Goal: Answer question/provide support: Share knowledge or assist other users

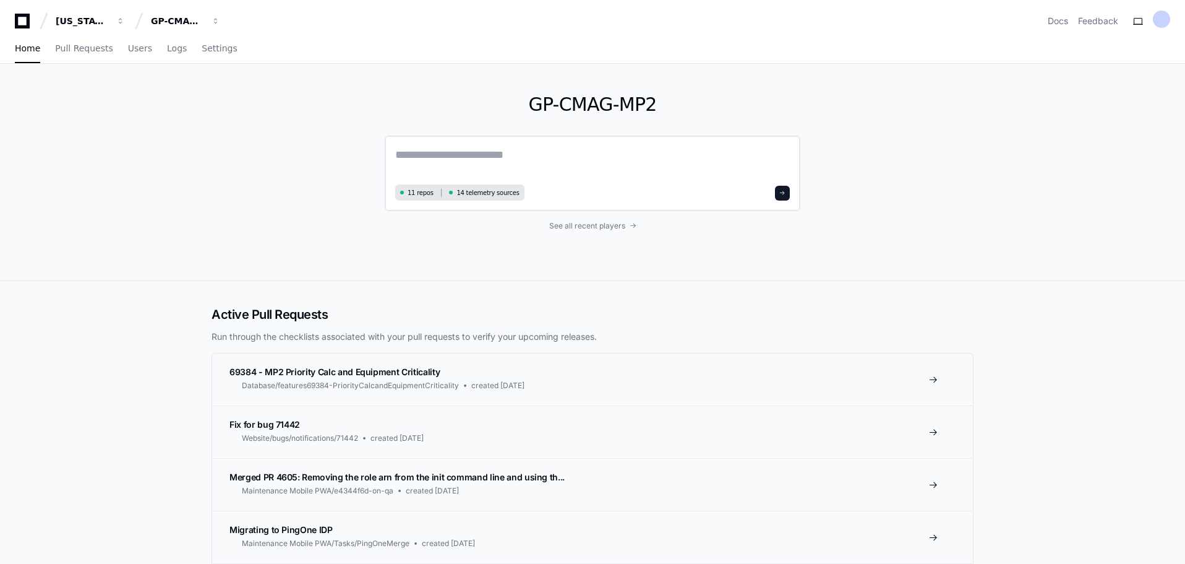
click at [436, 165] on textarea at bounding box center [592, 163] width 395 height 35
paste textarea "**********"
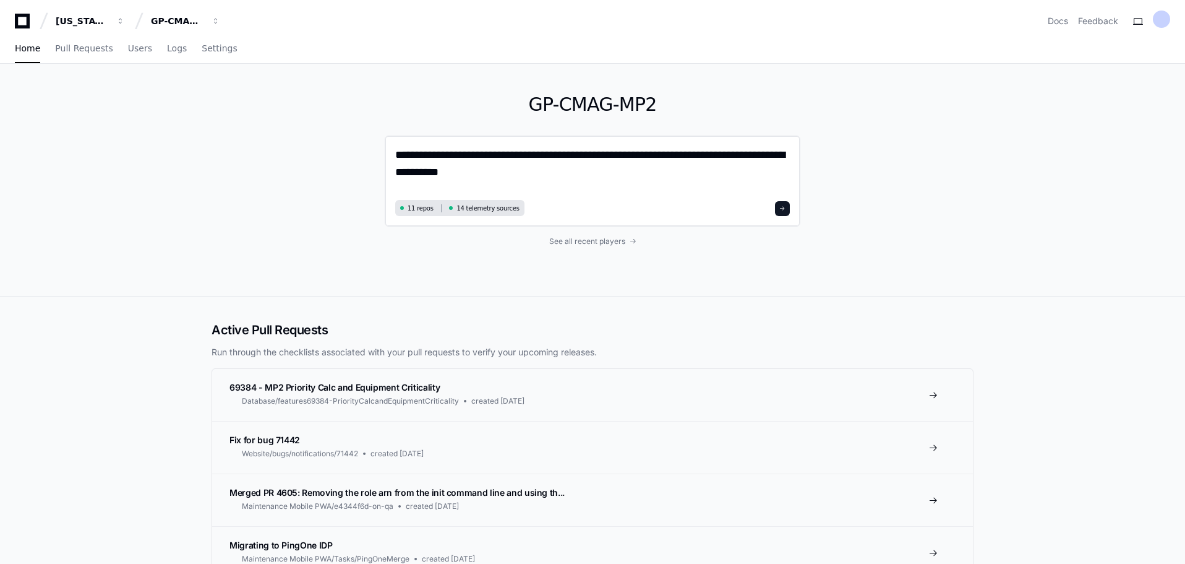
click at [625, 181] on textarea "**********" at bounding box center [592, 171] width 395 height 50
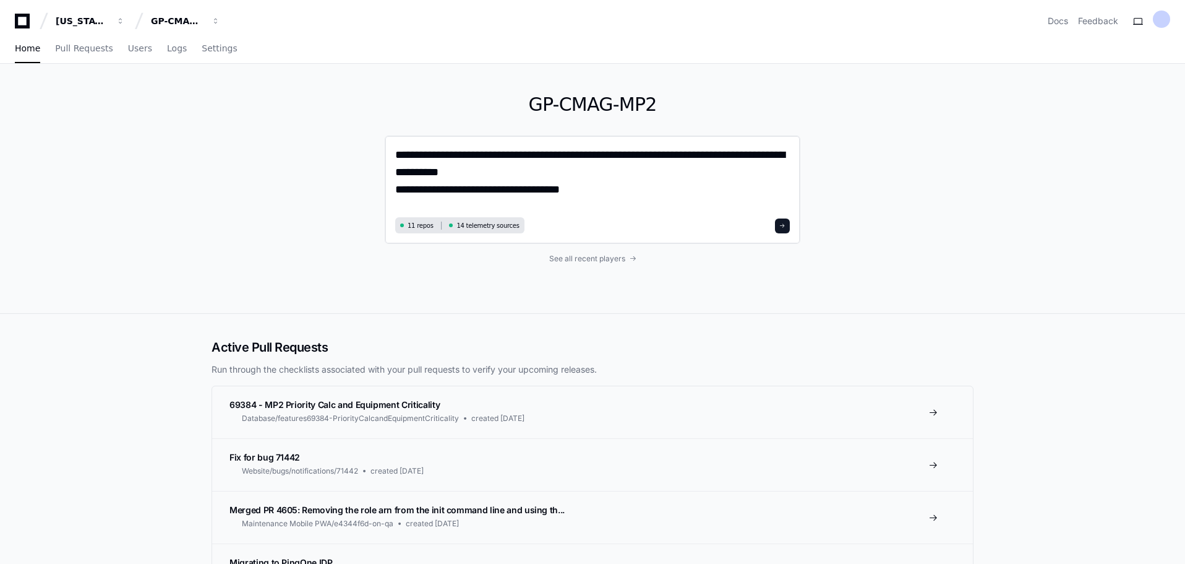
click at [605, 193] on textarea "**********" at bounding box center [592, 179] width 395 height 67
paste textarea "**********"
type textarea "**********"
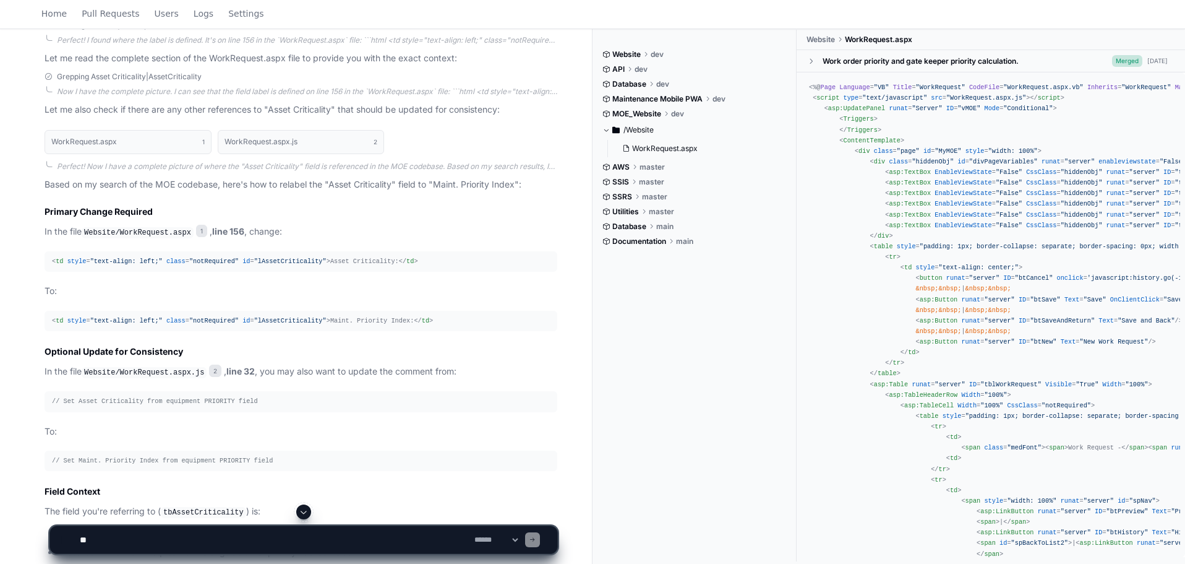
scroll to position [361, 0]
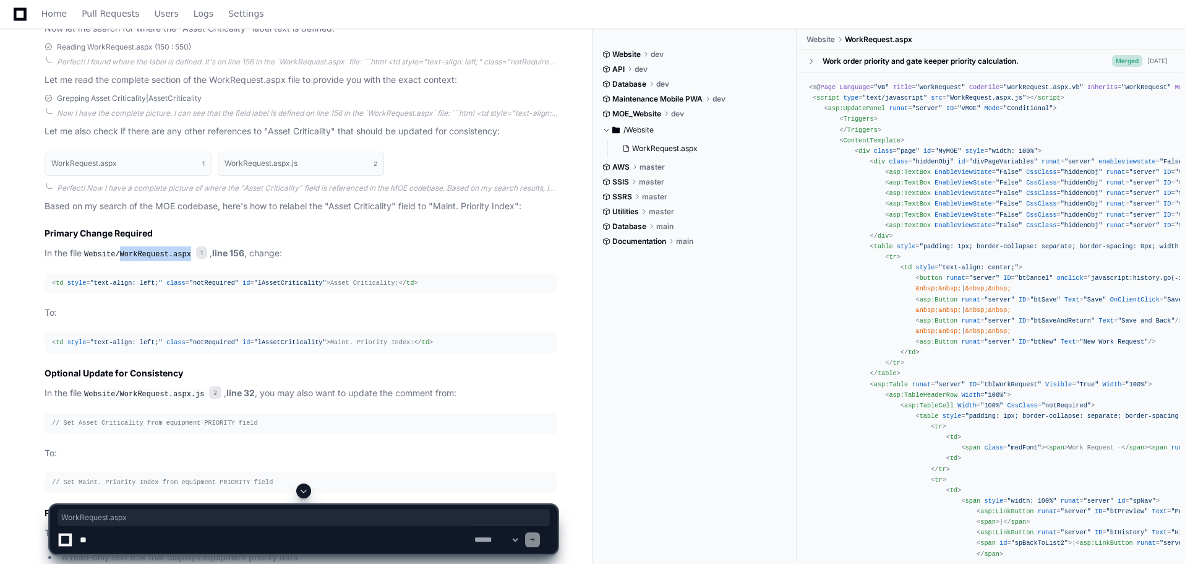
drag, startPoint x: 185, startPoint y: 254, endPoint x: 122, endPoint y: 257, distance: 63.1
click at [122, 257] on code "Website/WorkRequest.aspx" at bounding box center [138, 254] width 112 height 11
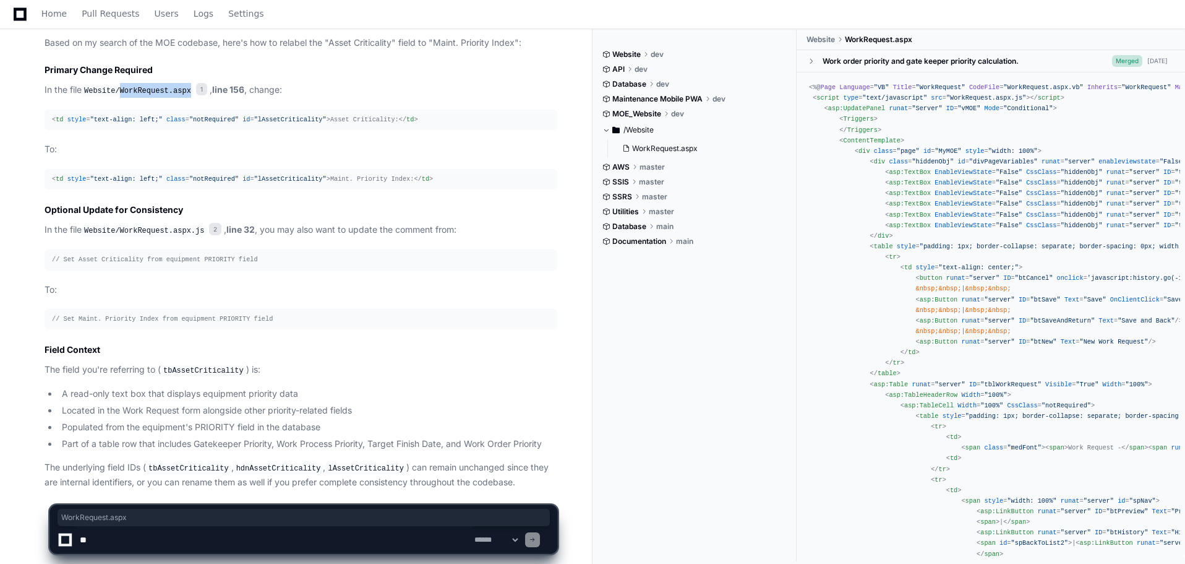
scroll to position [546, 0]
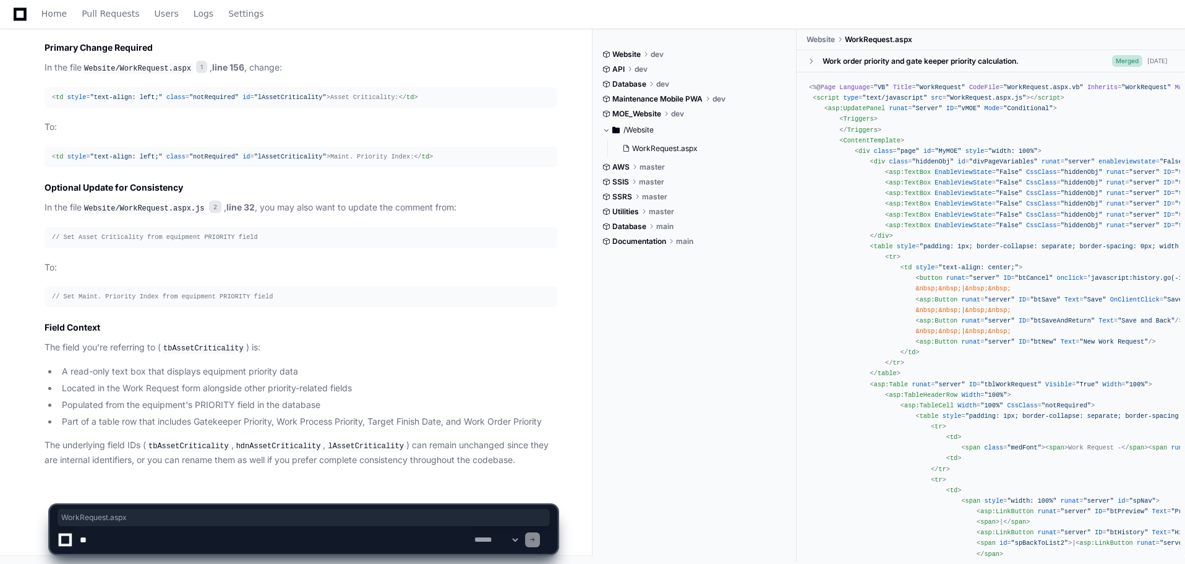
click at [119, 526] on textarea at bounding box center [274, 539] width 395 height 27
type textarea "**********"
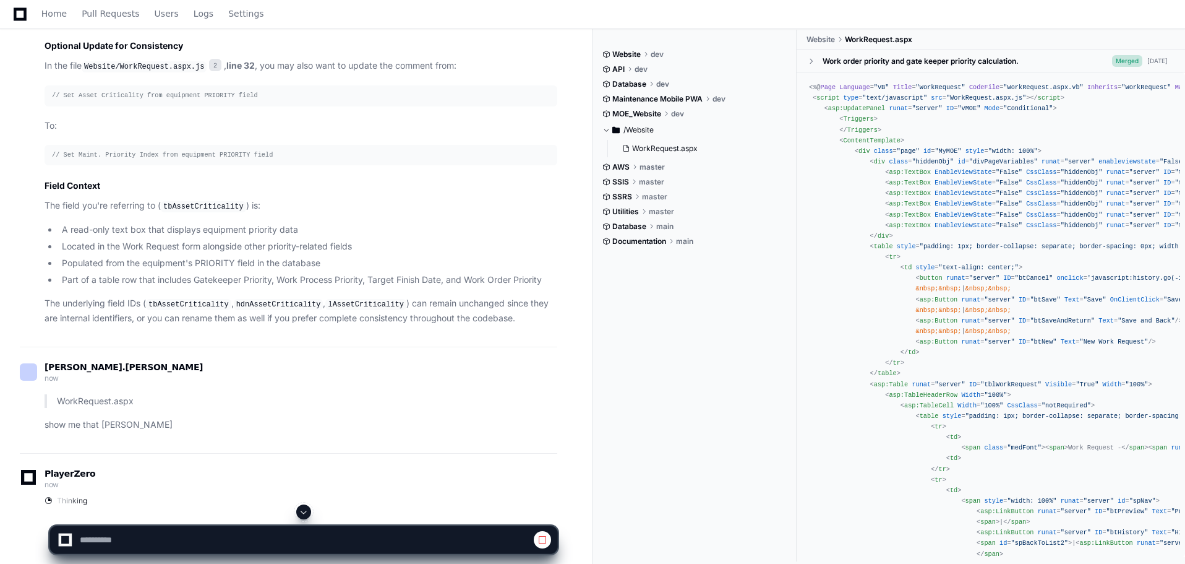
scroll to position [725, 0]
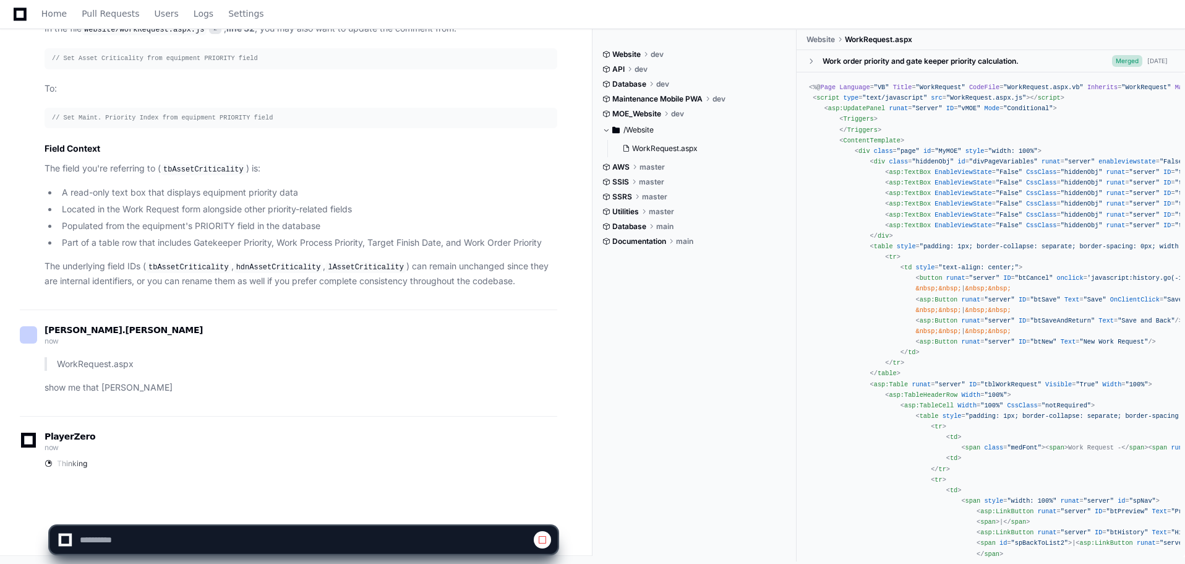
click at [113, 386] on p "show me that [PERSON_NAME]" at bounding box center [301, 387] width 513 height 14
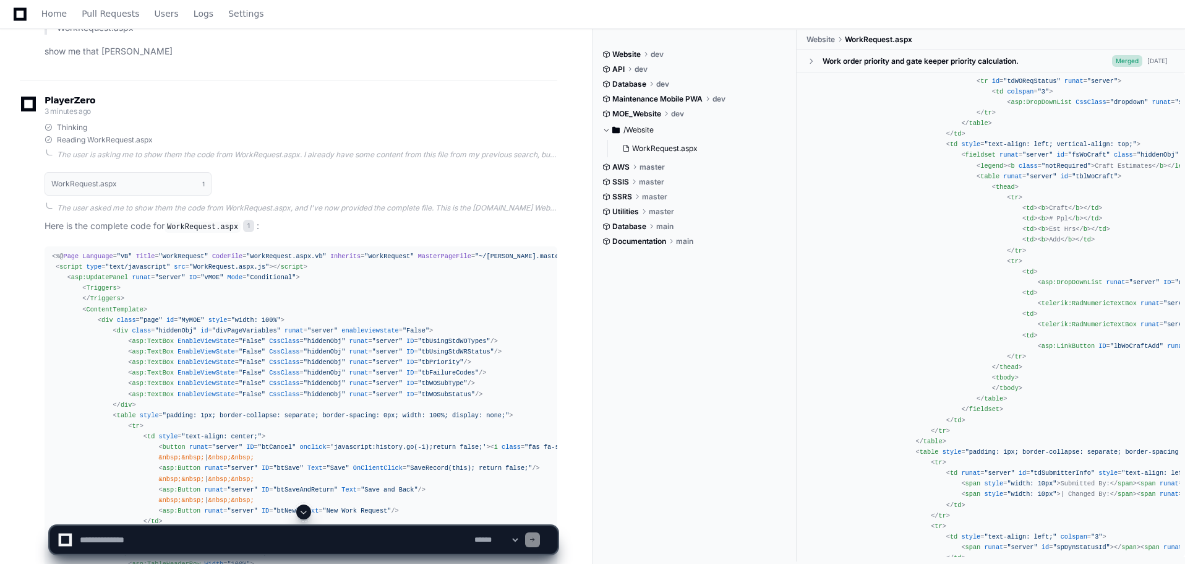
scroll to position [1096, 0]
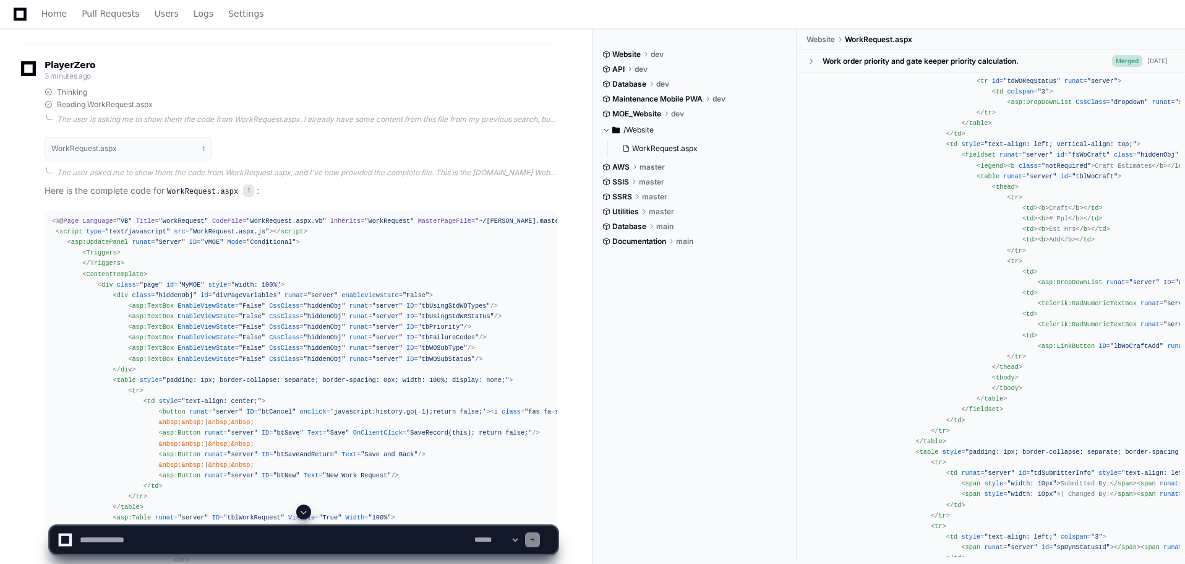
click at [301, 511] on span at bounding box center [304, 512] width 10 height 10
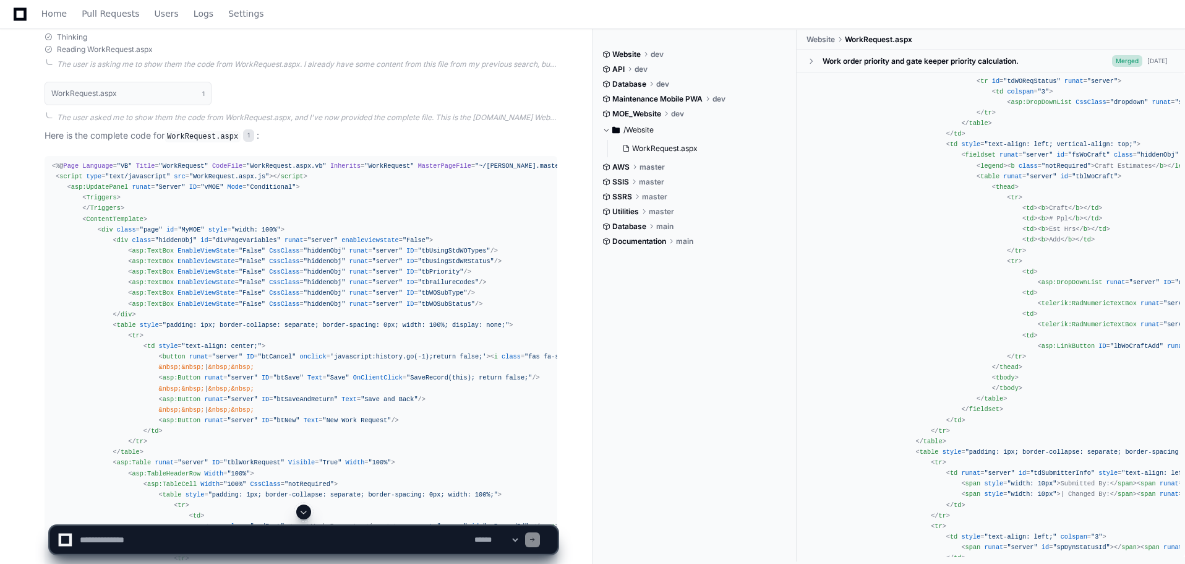
scroll to position [1310, 0]
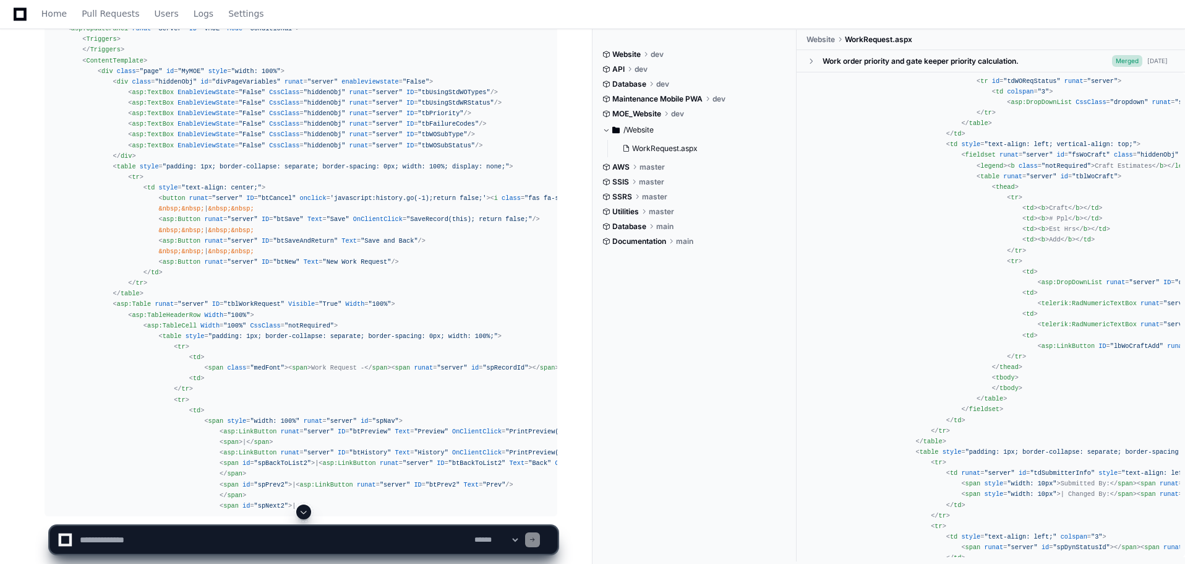
click at [302, 510] on span at bounding box center [304, 512] width 10 height 10
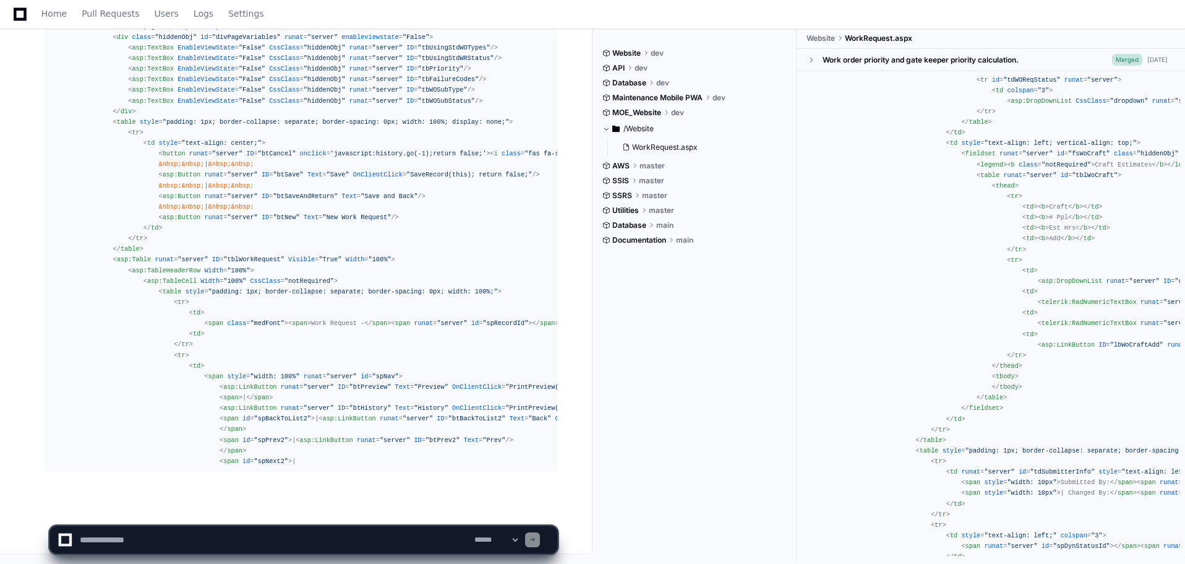
click at [302, 510] on app-app-chat-input "**********" at bounding box center [303, 528] width 509 height 49
click at [302, 510] on span at bounding box center [304, 512] width 10 height 10
click at [302, 510] on app-app-chat-input "**********" at bounding box center [303, 528] width 509 height 49
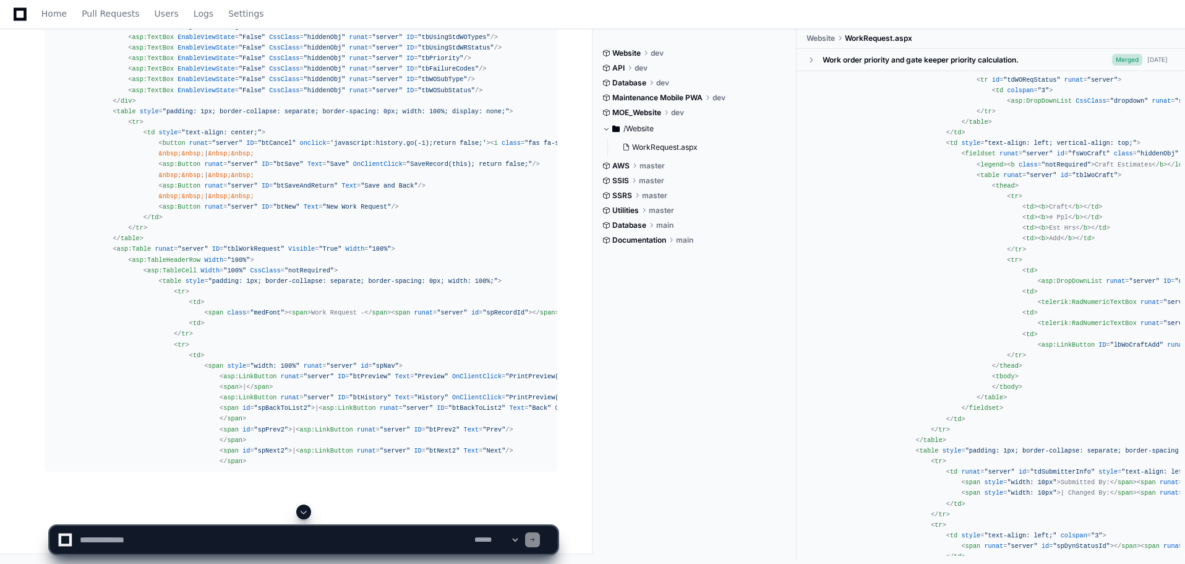
click at [309, 511] on button at bounding box center [303, 511] width 15 height 15
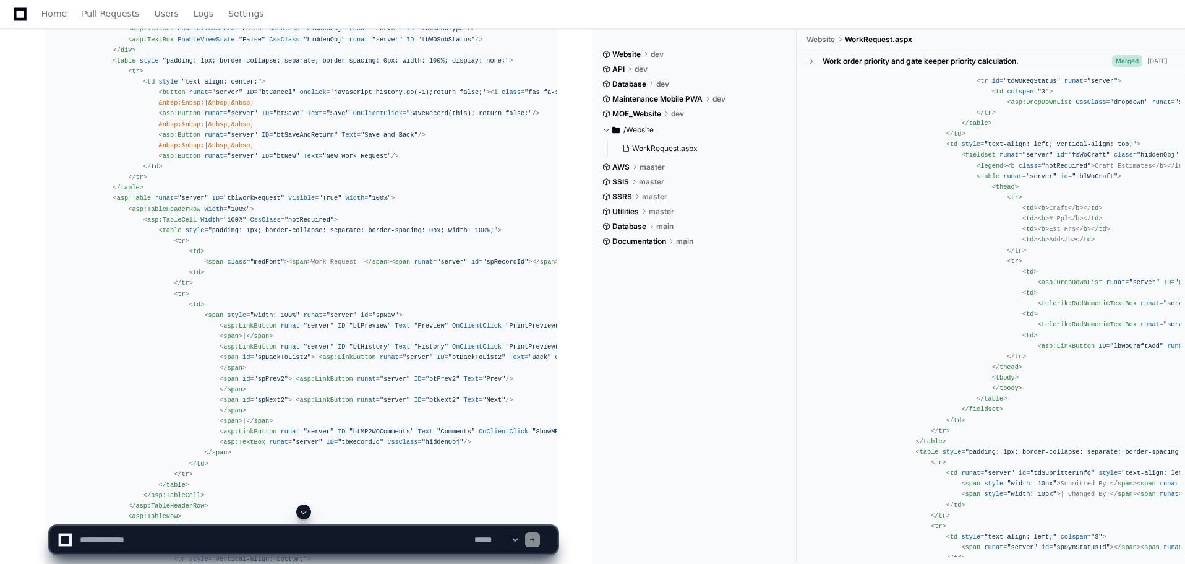
click at [303, 515] on span at bounding box center [304, 512] width 10 height 10
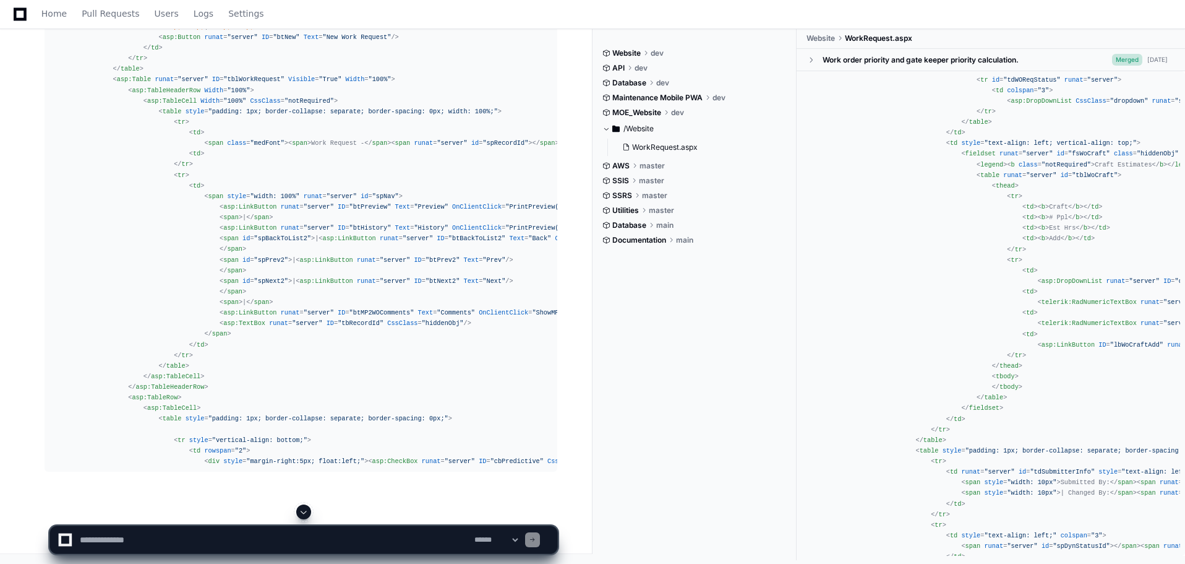
click at [305, 511] on span at bounding box center [304, 512] width 10 height 10
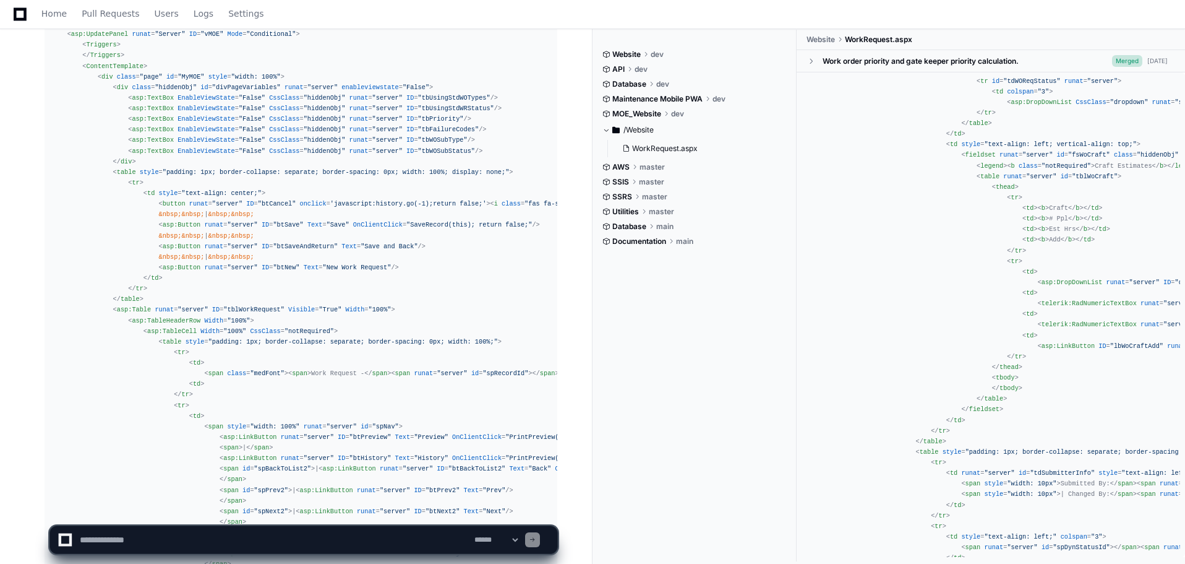
scroll to position [1680, 0]
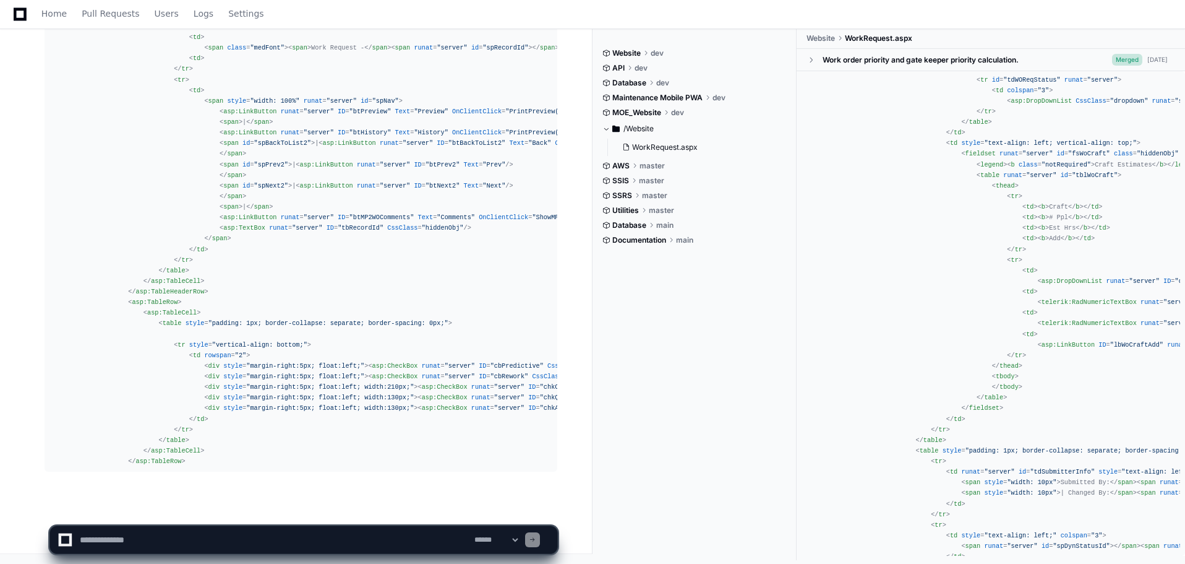
click at [119, 545] on textarea at bounding box center [274, 539] width 395 height 27
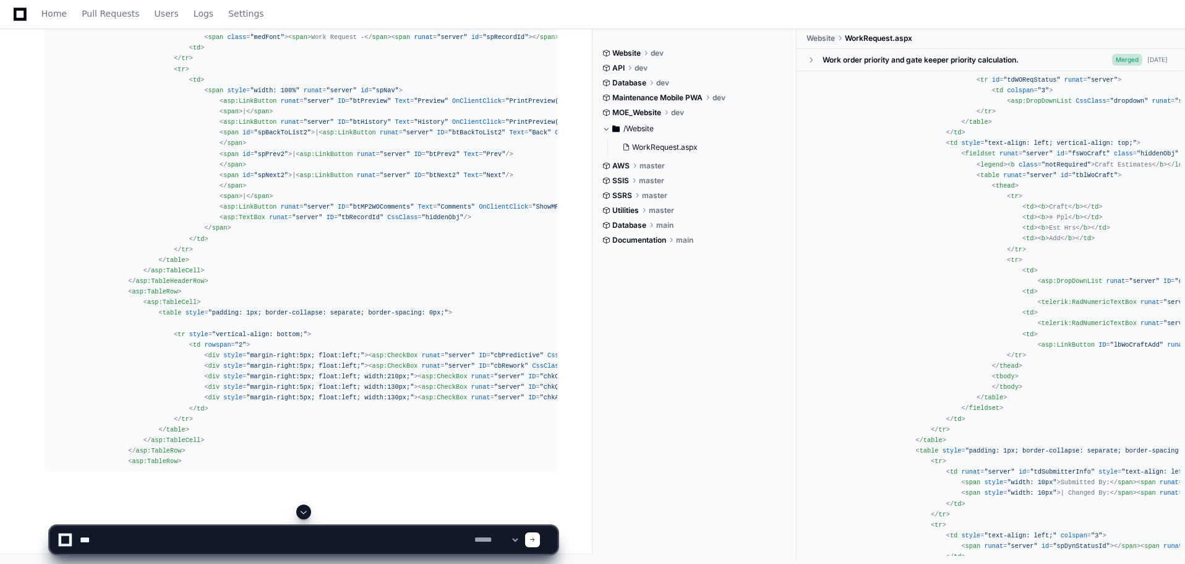
type textarea "****"
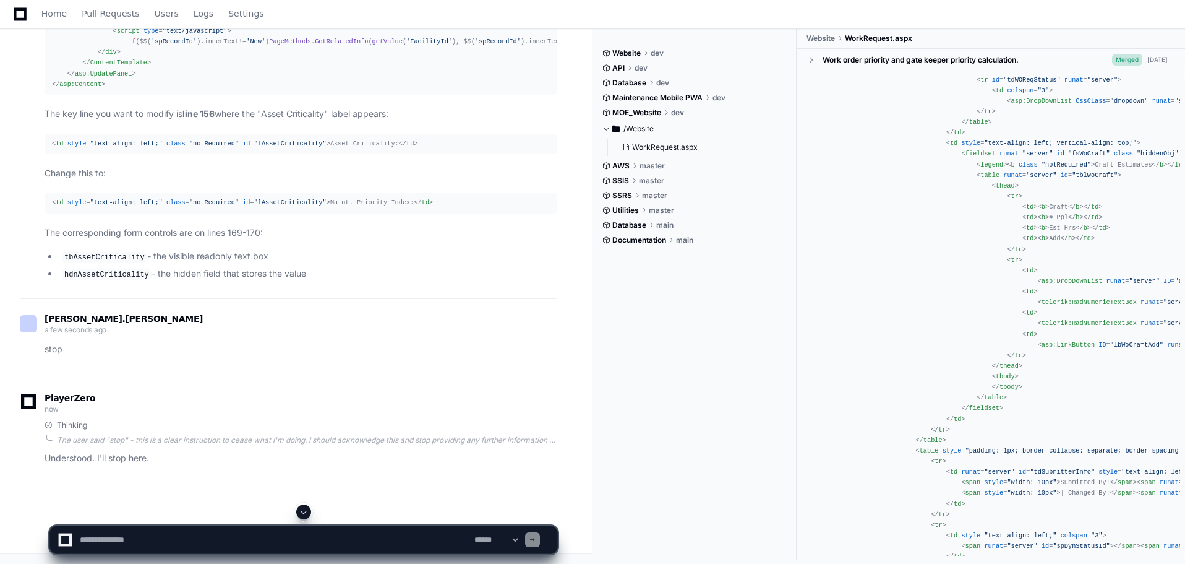
scroll to position [5227, 0]
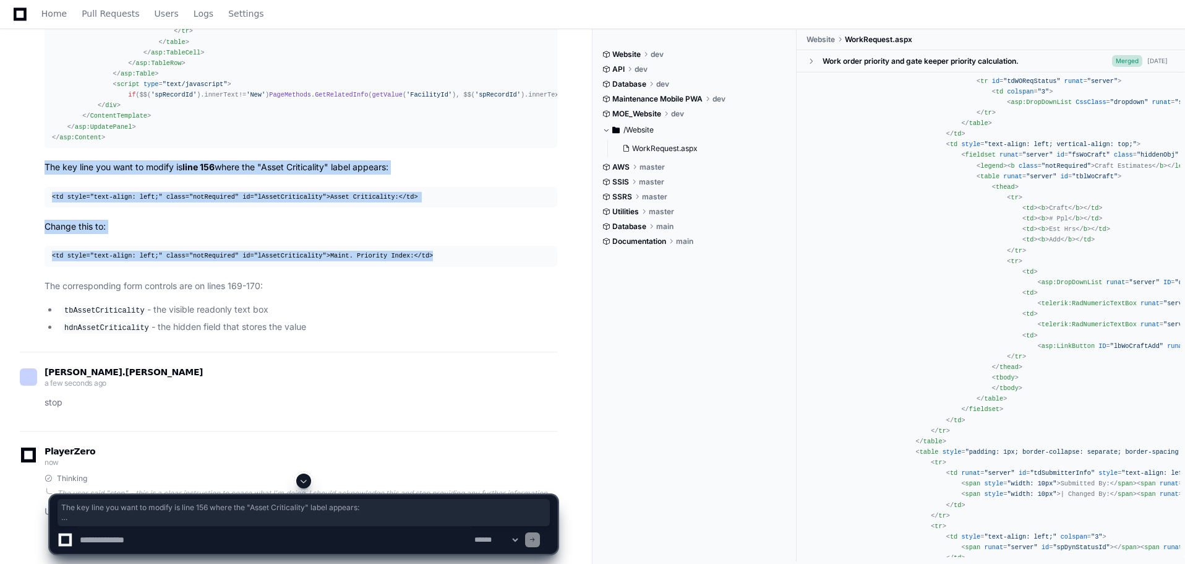
drag, startPoint x: 45, startPoint y: 239, endPoint x: 421, endPoint y: 327, distance: 385.6
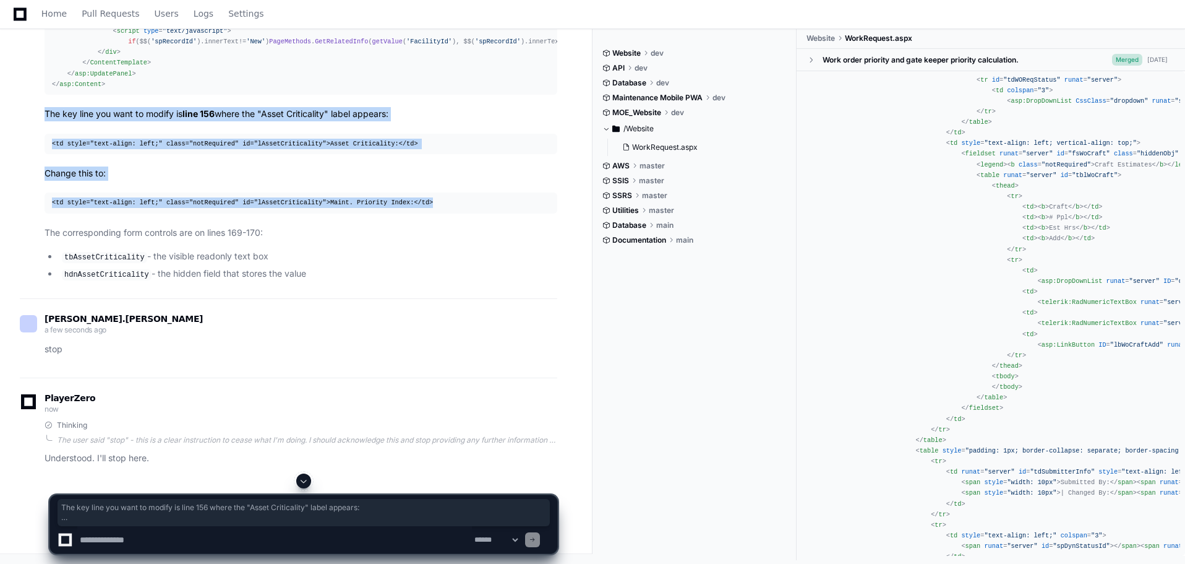
scroll to position [5350, 0]
click at [49, 114] on p "The key line you want to modify is line 156 where the "Asset Criticality" label…" at bounding box center [301, 114] width 513 height 14
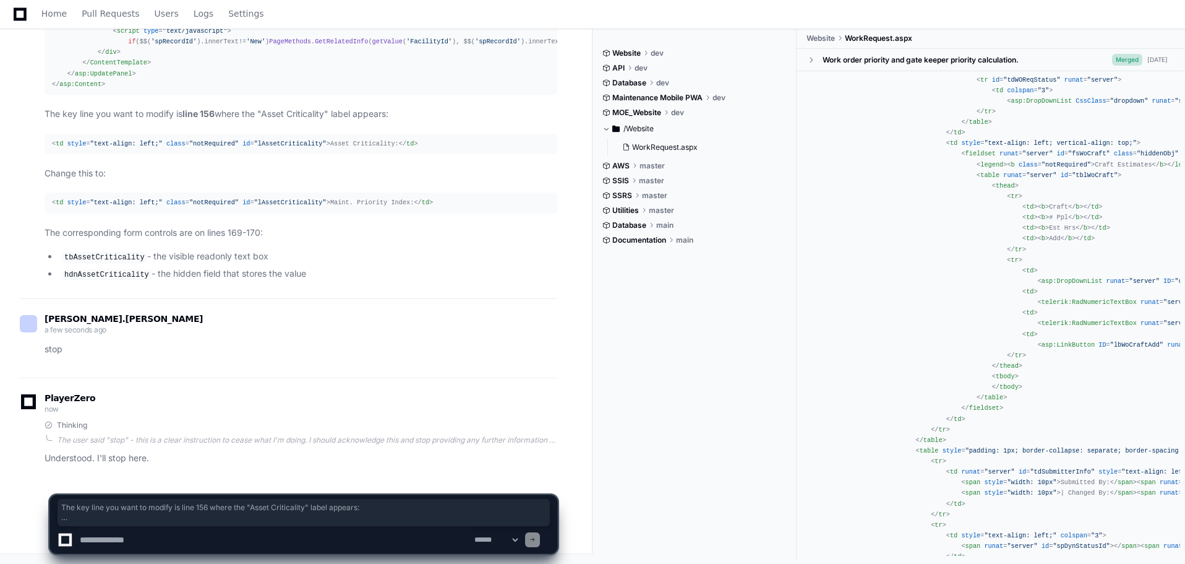
drag, startPoint x: 46, startPoint y: 115, endPoint x: 403, endPoint y: 288, distance: 397.0
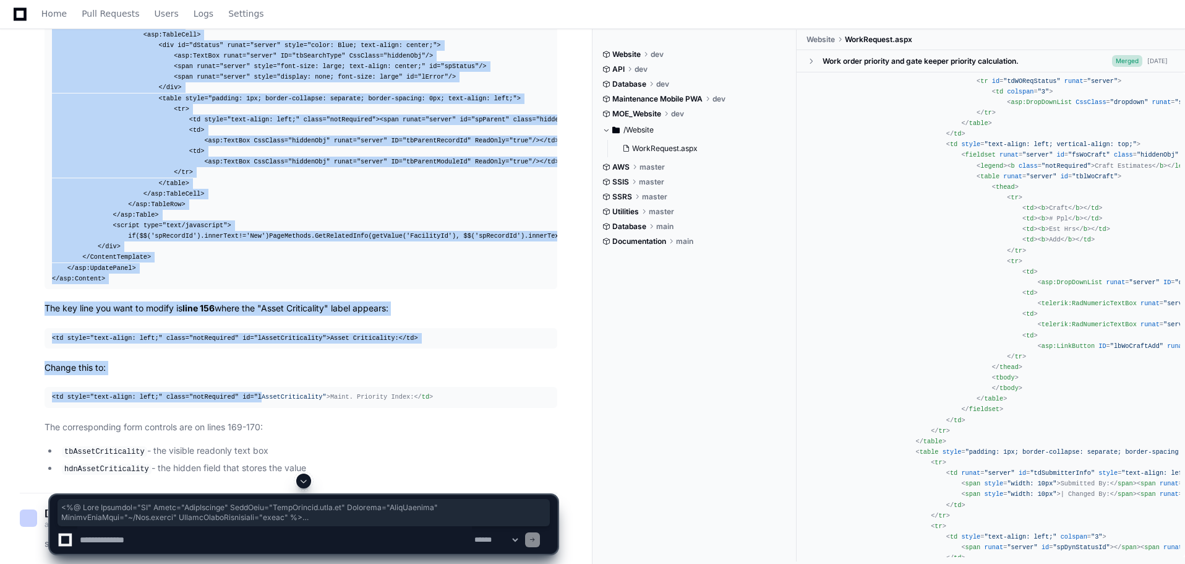
scroll to position [5103, 0]
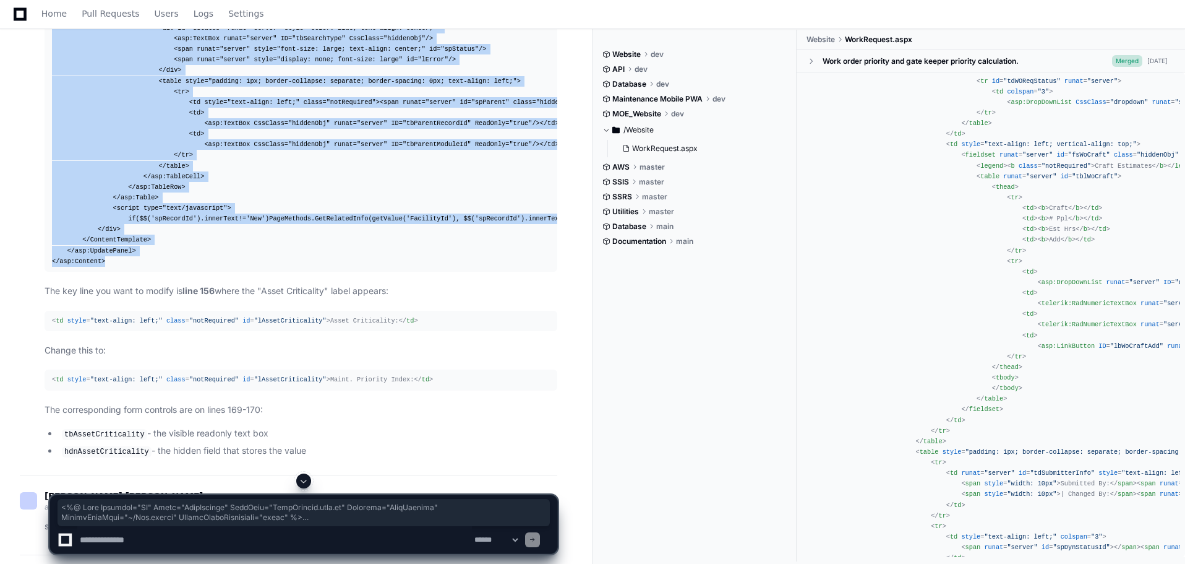
drag, startPoint x: 52, startPoint y: 233, endPoint x: 238, endPoint y: 337, distance: 213.5
copy div "<% @ Page Language = "VB" Title = "WorkRequest" CodeFile = "WorkRequest.aspx.vb…"
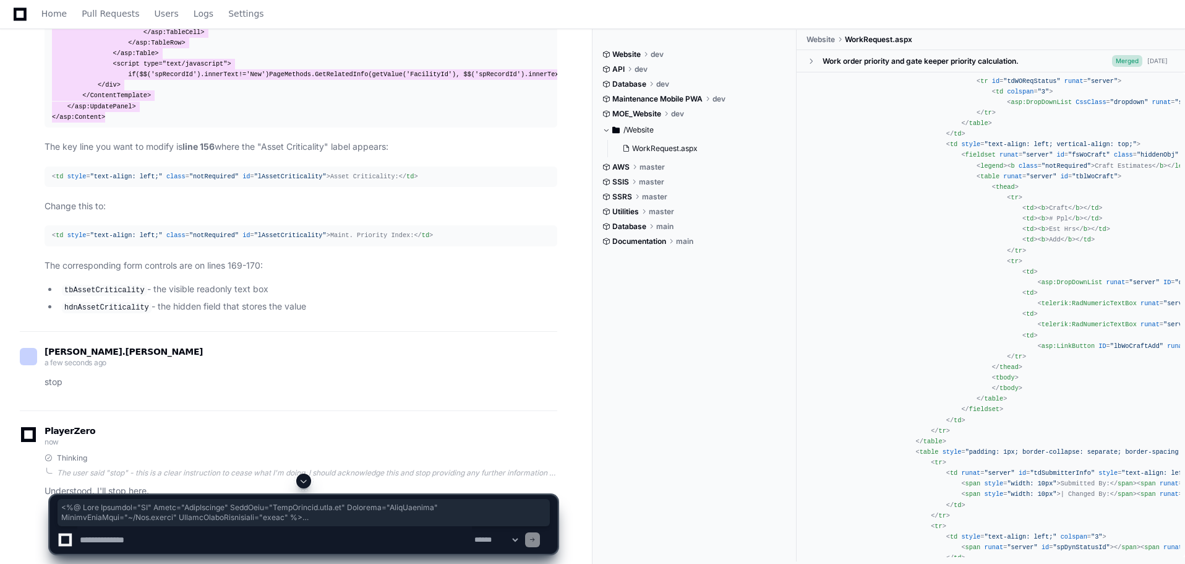
scroll to position [5289, 0]
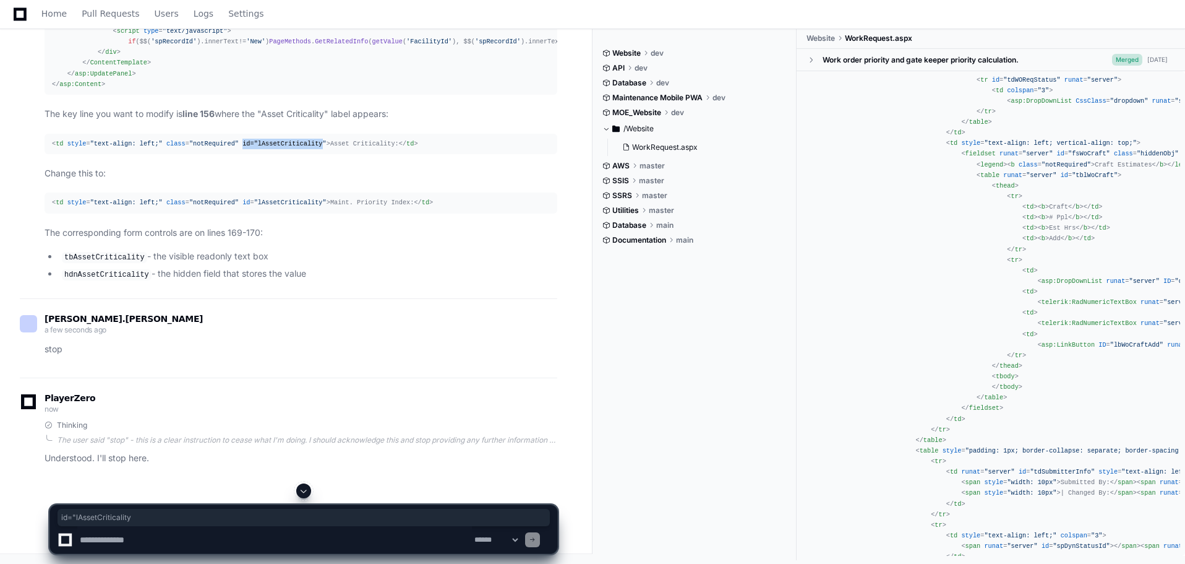
drag, startPoint x: 302, startPoint y: 205, endPoint x: 226, endPoint y: 212, distance: 75.7
click at [227, 149] on div "< td style = "text-align: left;" class = "notRequired" id = "lAssetCriticality"…" at bounding box center [301, 144] width 498 height 11
copy span "id = "lAssetCriticality"
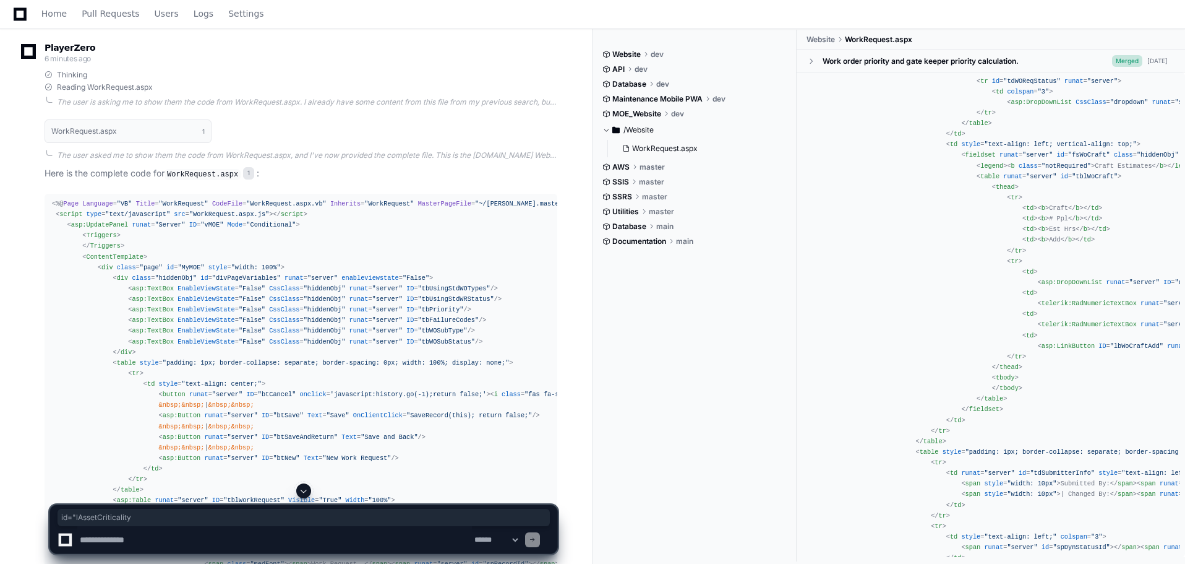
scroll to position [1144, 0]
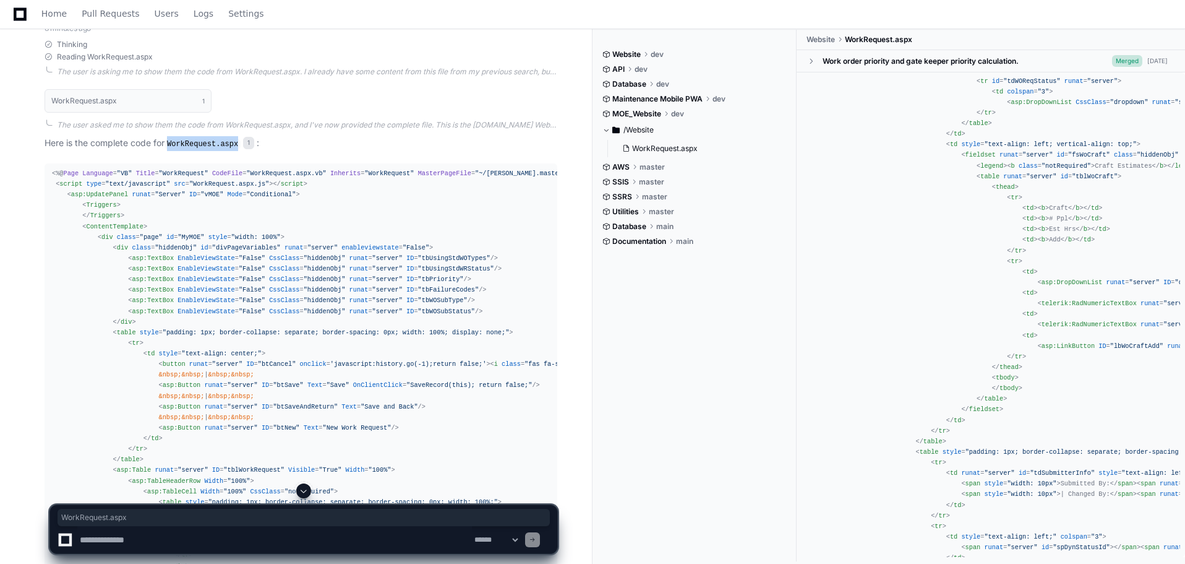
drag, startPoint x: 238, startPoint y: 141, endPoint x: 170, endPoint y: 145, distance: 67.6
click at [170, 145] on code "WorkRequest.aspx" at bounding box center [203, 144] width 76 height 11
copy code "WorkRequest.aspx"
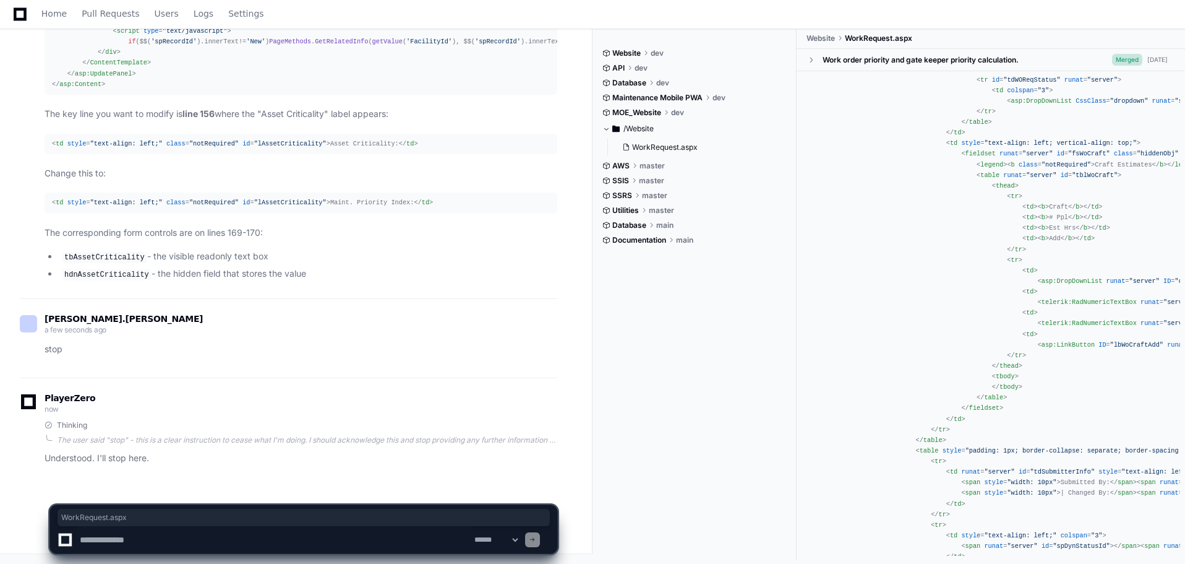
scroll to position [5350, 0]
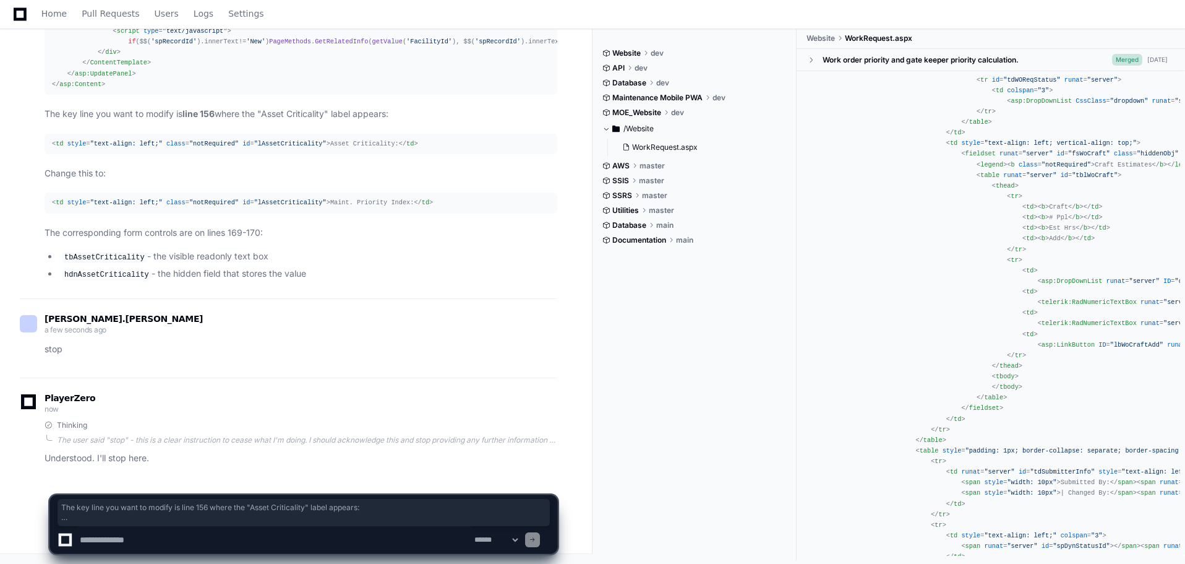
drag, startPoint x: 46, startPoint y: 115, endPoint x: 445, endPoint y: 272, distance: 428.6
copy article "The key line you want to modify is line 156 where the "Asset Criticality" label…"
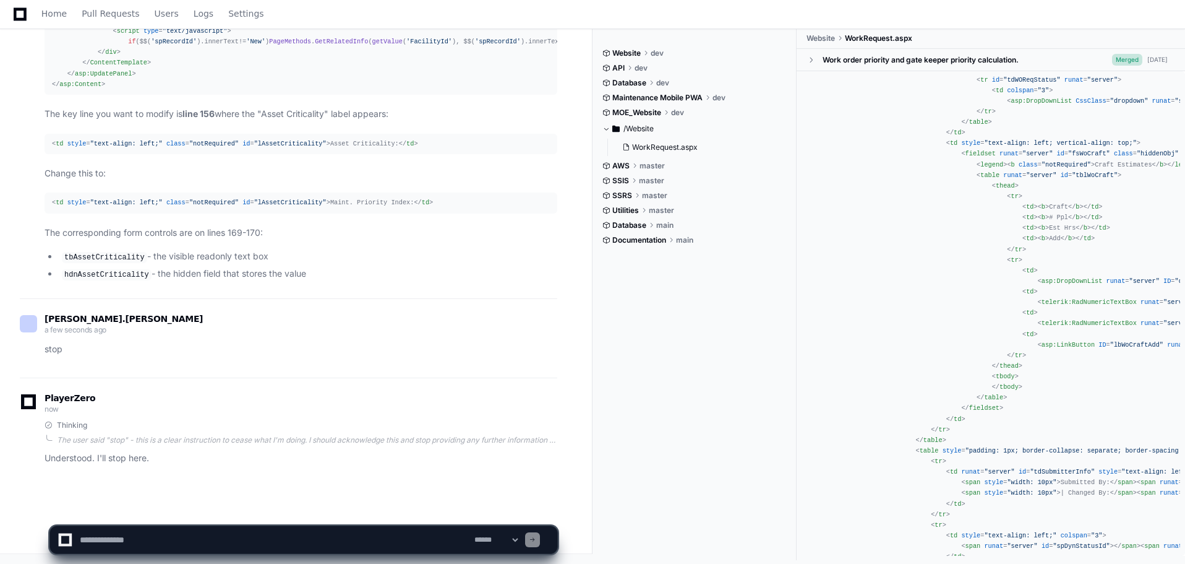
click at [149, 536] on textarea at bounding box center [274, 539] width 395 height 27
click at [111, 539] on textarea at bounding box center [274, 539] width 395 height 27
click at [186, 540] on textarea at bounding box center [274, 539] width 395 height 27
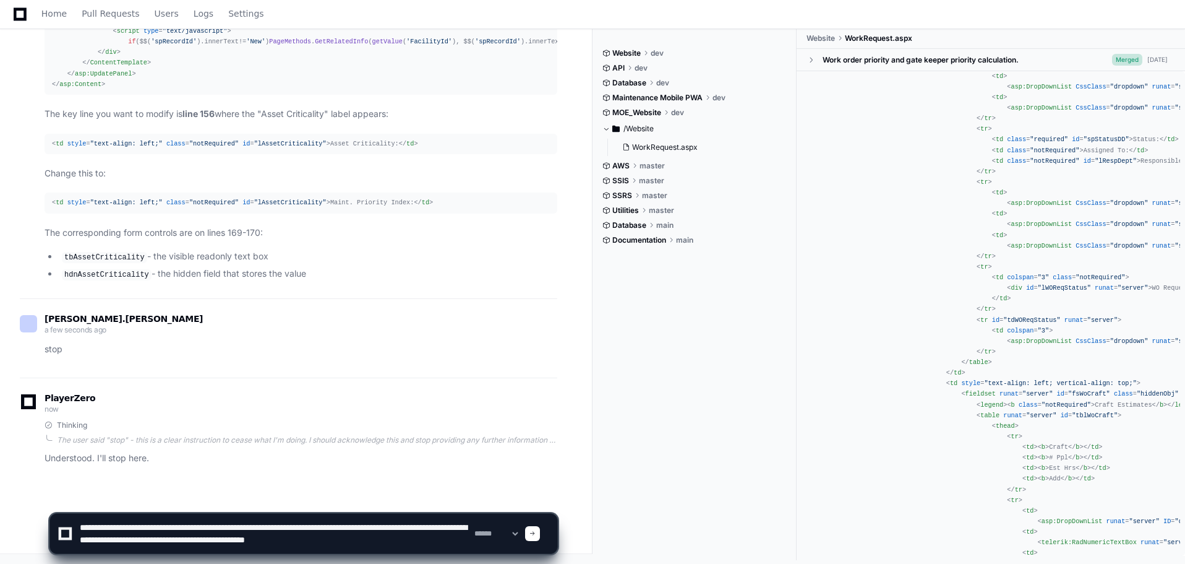
scroll to position [2598, 0]
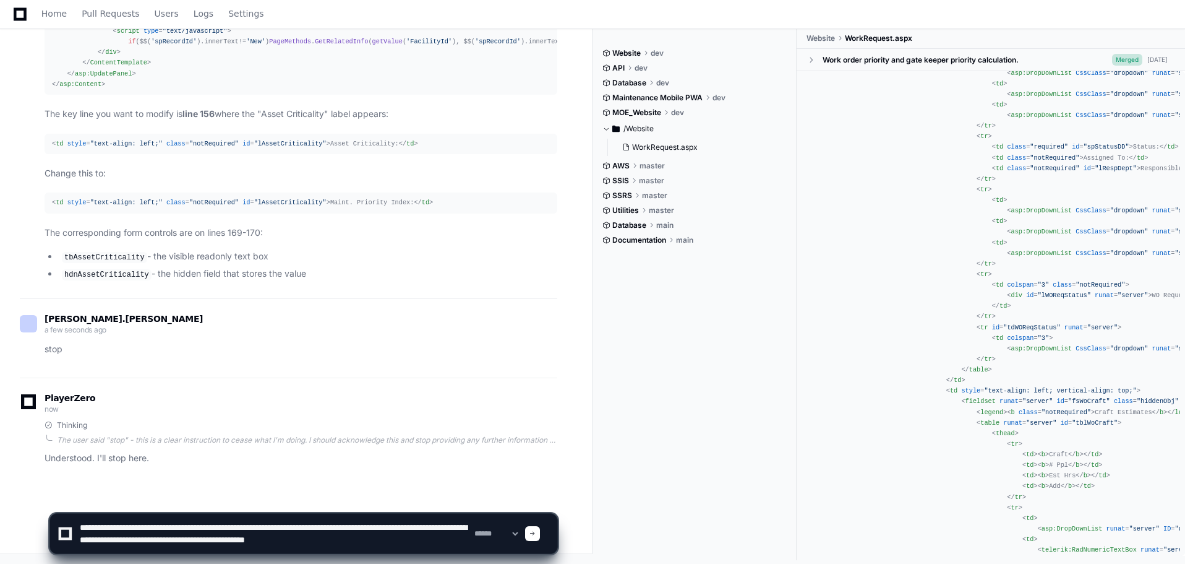
drag, startPoint x: 414, startPoint y: 541, endPoint x: 391, endPoint y: 544, distance: 23.8
click at [391, 544] on textarea at bounding box center [274, 533] width 395 height 40
type textarea "**********"
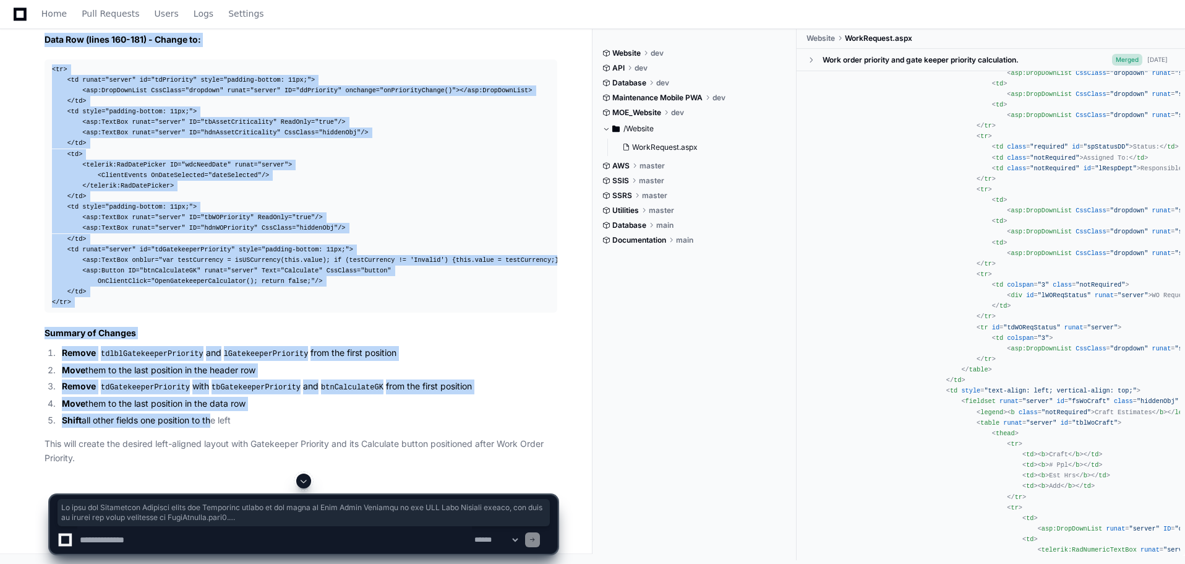
scroll to position [6465, 0]
drag, startPoint x: 46, startPoint y: 203, endPoint x: 259, endPoint y: 425, distance: 308.0
click at [259, 425] on article "To move the Gatekeeper Priority field and Calculate button to the right of Work…" at bounding box center [301, 21] width 513 height 890
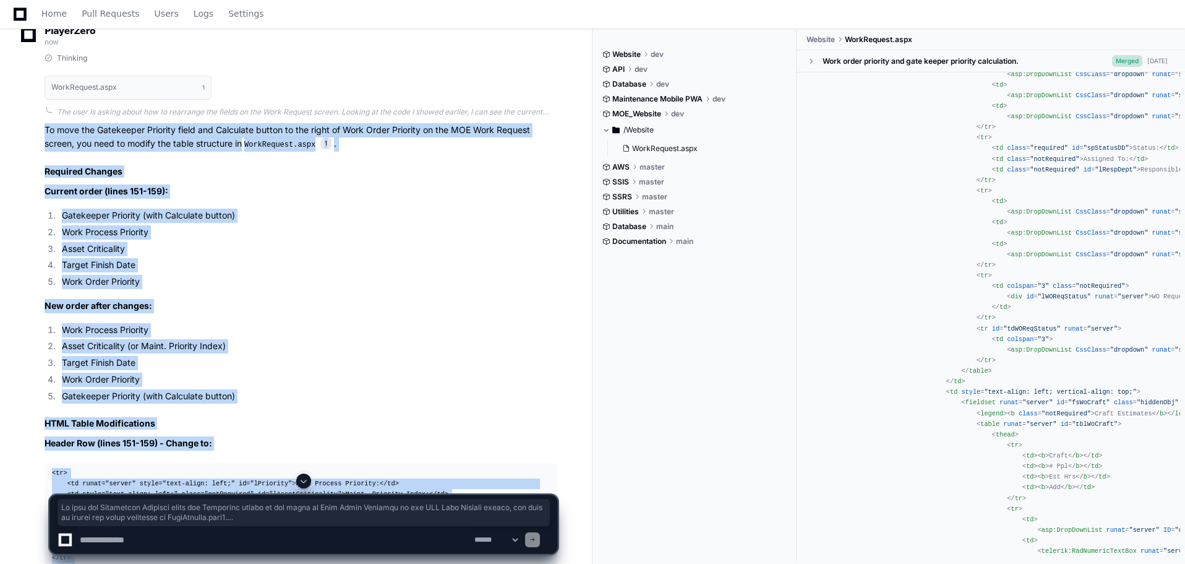
scroll to position [5847, 0]
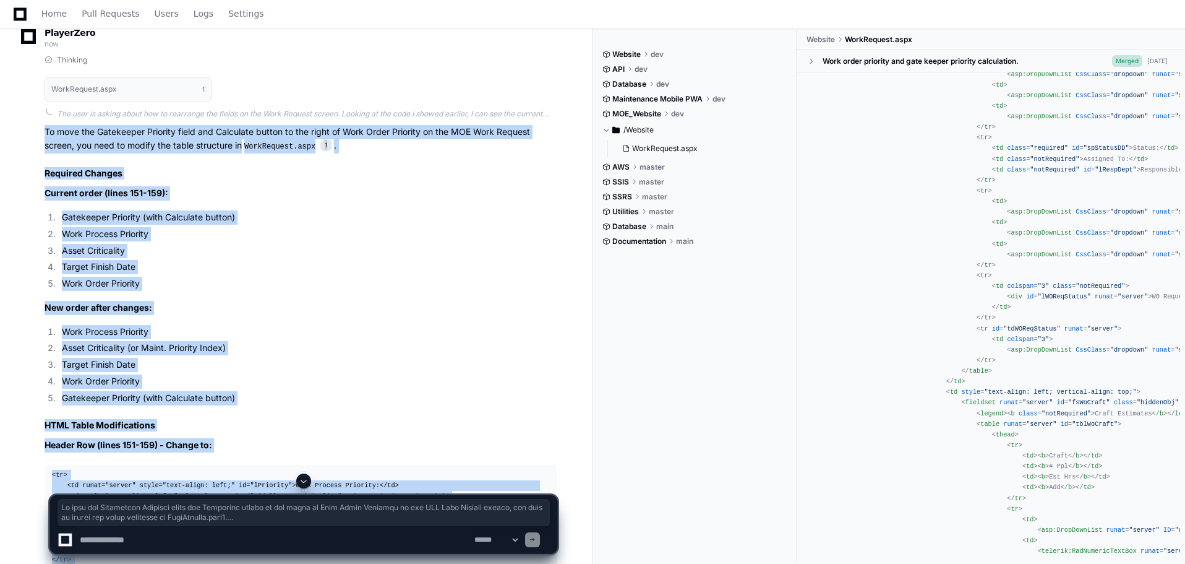
click at [54, 153] on p "To move the Gatekeeper Priority field and Calculate button to the right of Work…" at bounding box center [301, 139] width 513 height 28
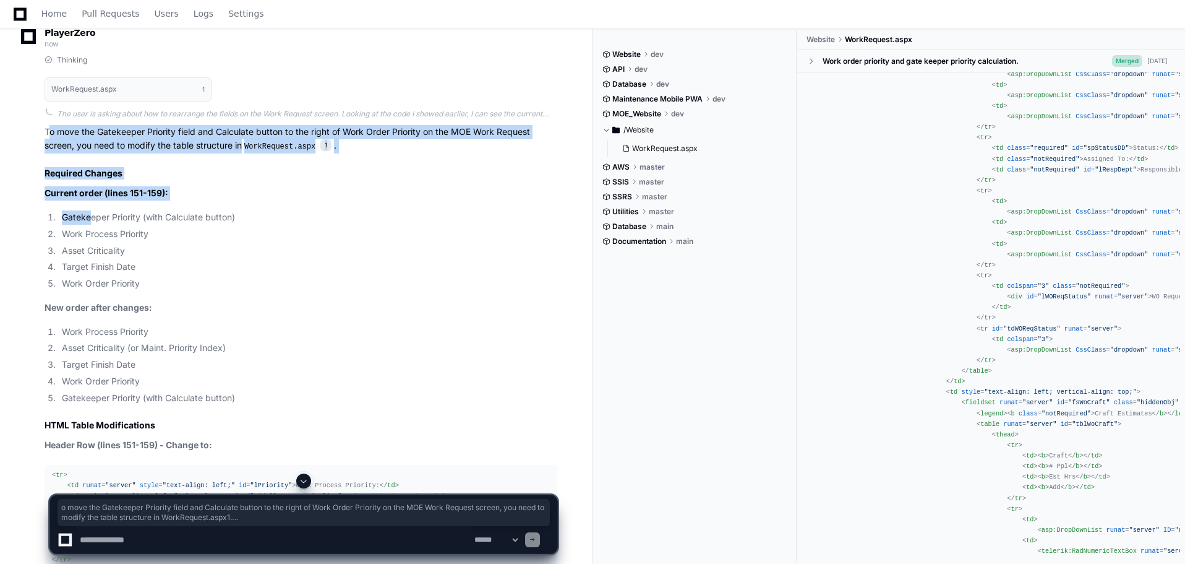
drag, startPoint x: 47, startPoint y: 204, endPoint x: 66, endPoint y: 259, distance: 58.7
click at [71, 275] on article "To move the Gatekeeper Priority field and Calculate button to the right of Work…" at bounding box center [301, 570] width 513 height 890
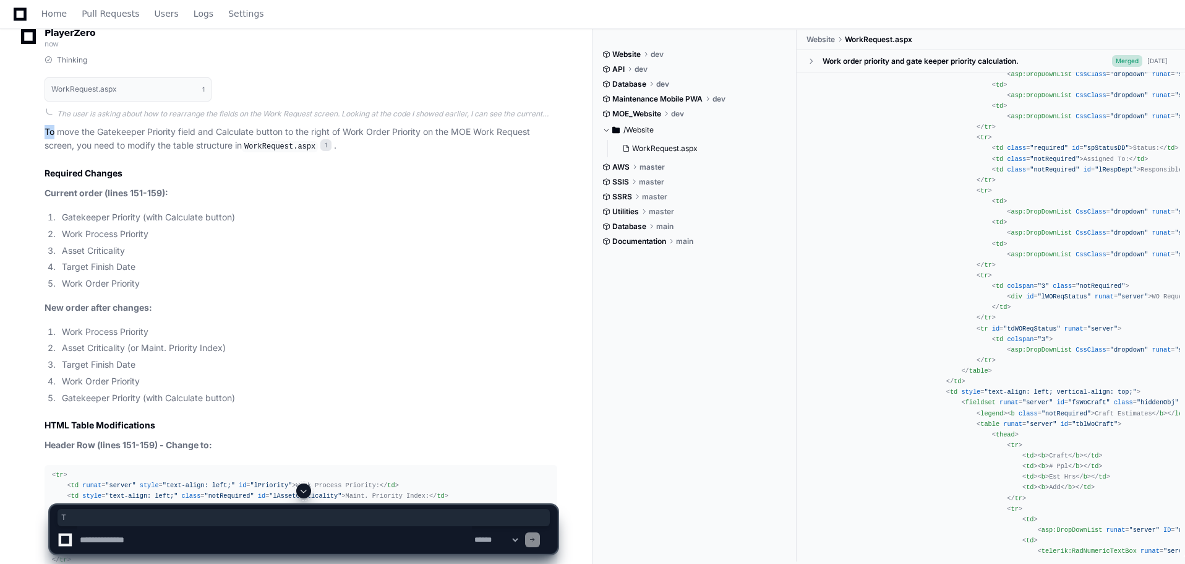
drag, startPoint x: 44, startPoint y: 204, endPoint x: 54, endPoint y: 207, distance: 11.0
click at [54, 207] on div "Thinking WorkRequest.aspx 1 The user is asking about how to rearrange the field…" at bounding box center [289, 534] width 538 height 959
click at [43, 202] on div "Thinking WorkRequest.aspx 1 The user is asking about how to rearrange the field…" at bounding box center [289, 534] width 538 height 959
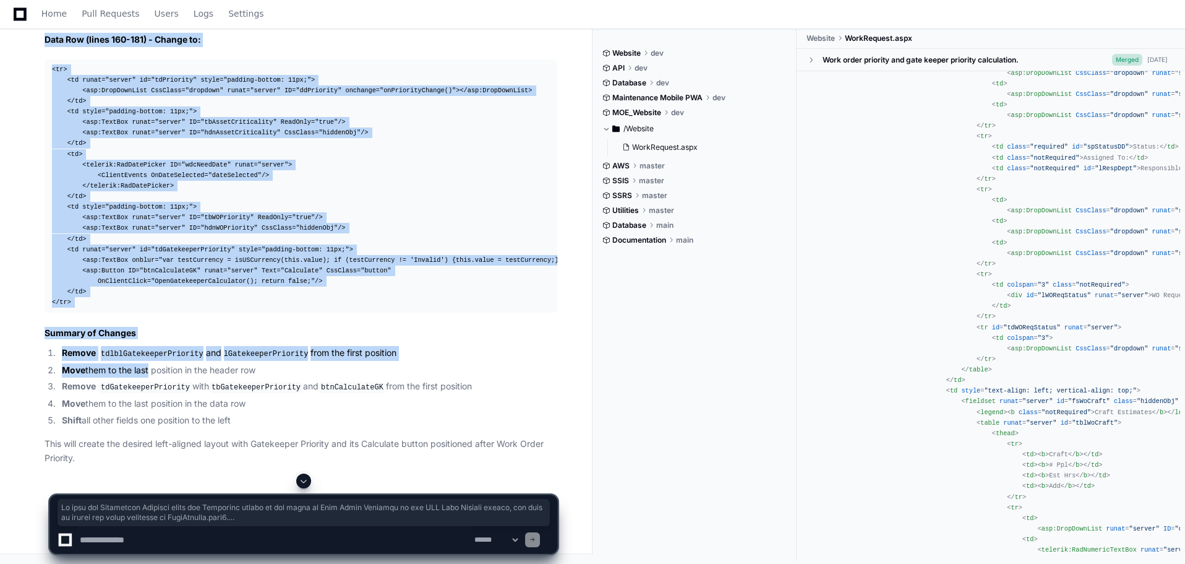
scroll to position [6465, 0]
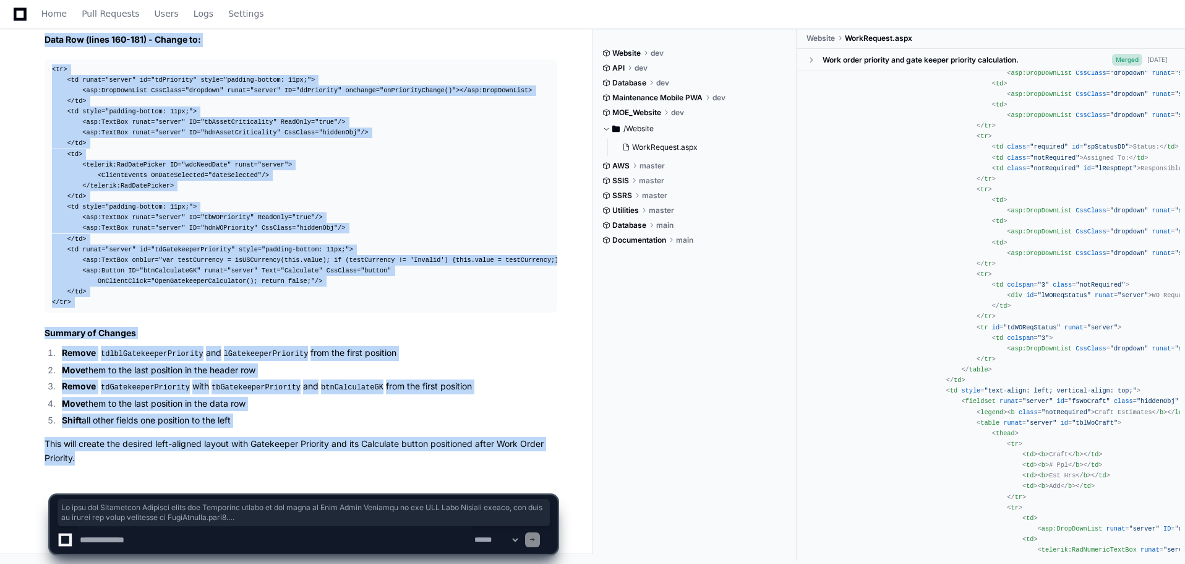
drag, startPoint x: 45, startPoint y: 202, endPoint x: 111, endPoint y: 456, distance: 262.6
click at [111, 456] on article "To move the Gatekeeper Priority field and Calculate button to the right of Work…" at bounding box center [301, 21] width 513 height 890
copy article "To move the Gatekeeper Priority field and Calculate button to the right of Work…"
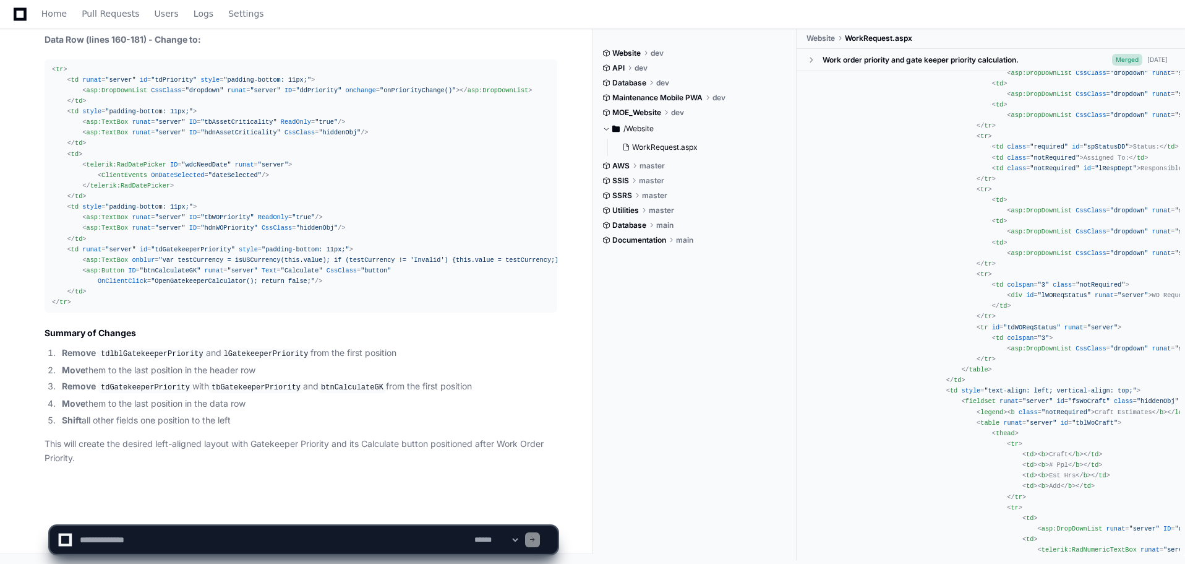
click at [139, 540] on textarea at bounding box center [274, 539] width 395 height 27
type textarea "**********"
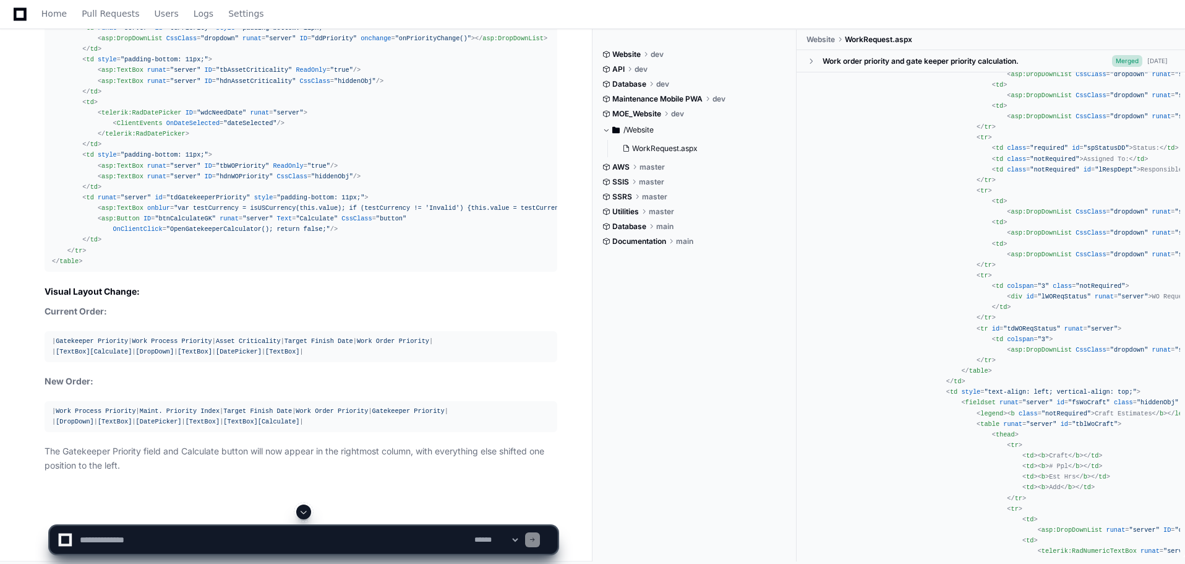
scroll to position [7594, 0]
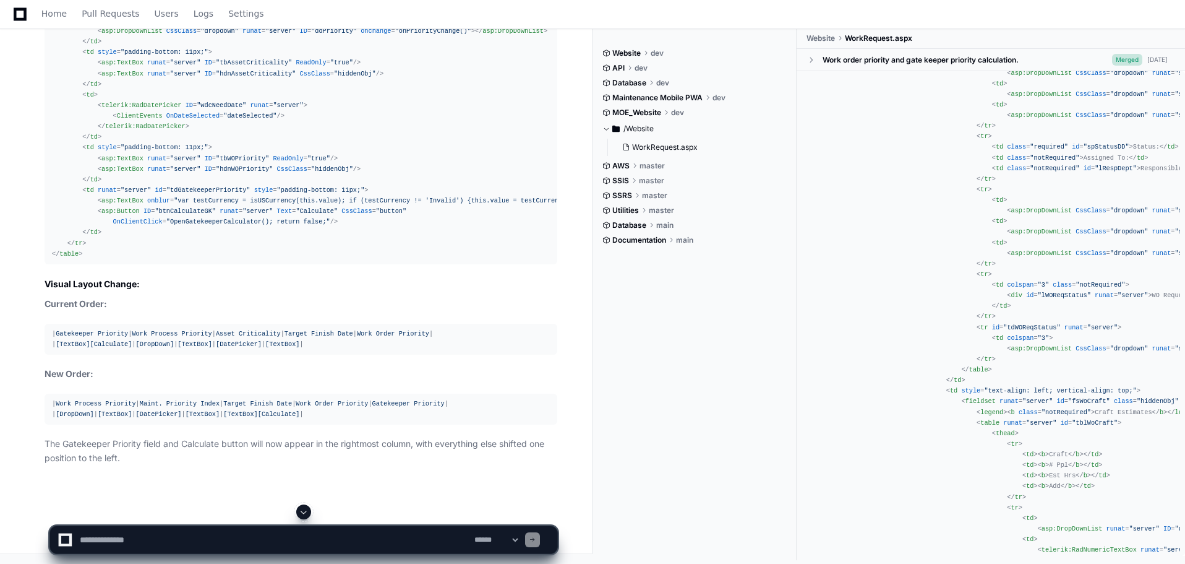
click at [121, 541] on textarea at bounding box center [274, 539] width 395 height 27
type textarea "*"
click at [309, 540] on textarea at bounding box center [274, 539] width 395 height 27
drag, startPoint x: 283, startPoint y: 541, endPoint x: 307, endPoint y: 542, distance: 23.5
click at [307, 542] on textarea at bounding box center [274, 539] width 395 height 27
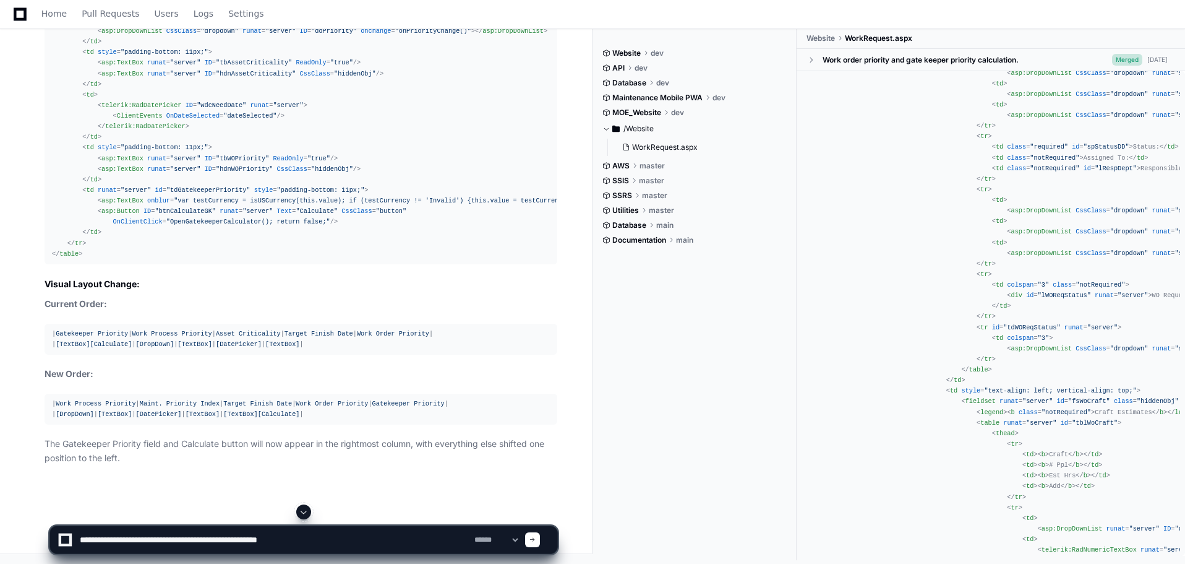
paste textarea "**********"
click at [109, 538] on textarea at bounding box center [274, 539] width 395 height 27
click at [377, 541] on textarea at bounding box center [274, 539] width 395 height 27
type textarea "**********"
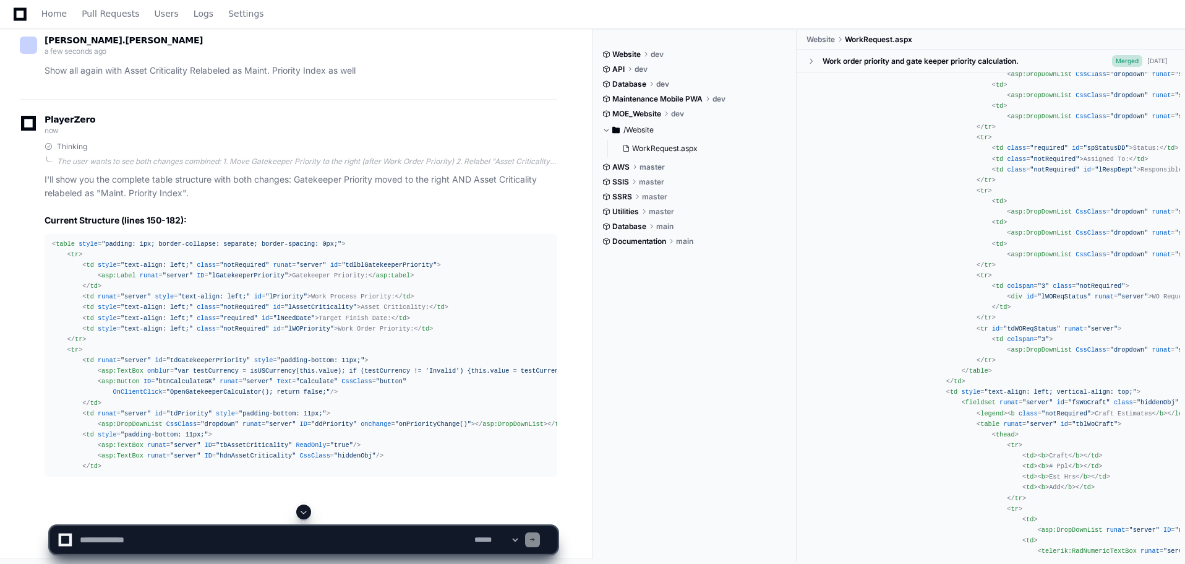
scroll to position [8049, 0]
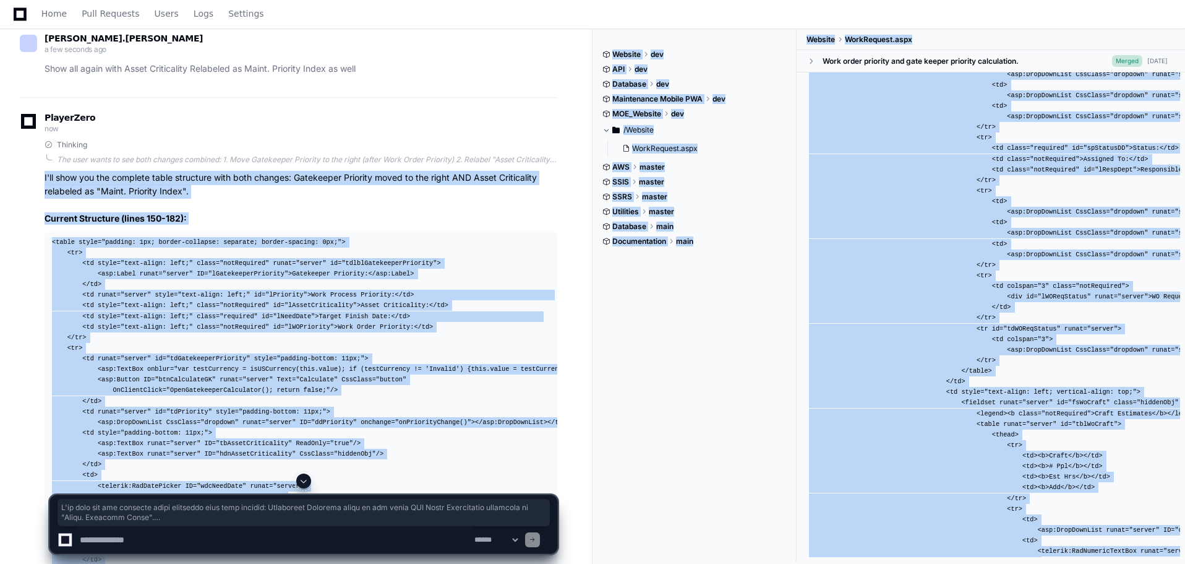
click at [307, 478] on span at bounding box center [304, 481] width 10 height 10
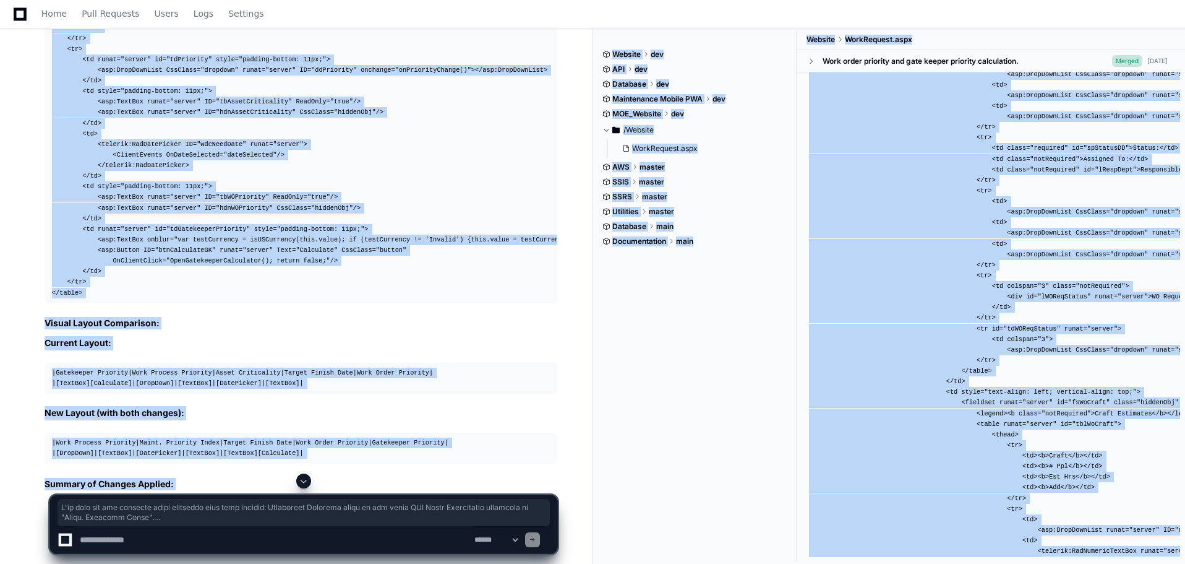
click at [307, 478] on span at bounding box center [304, 481] width 10 height 10
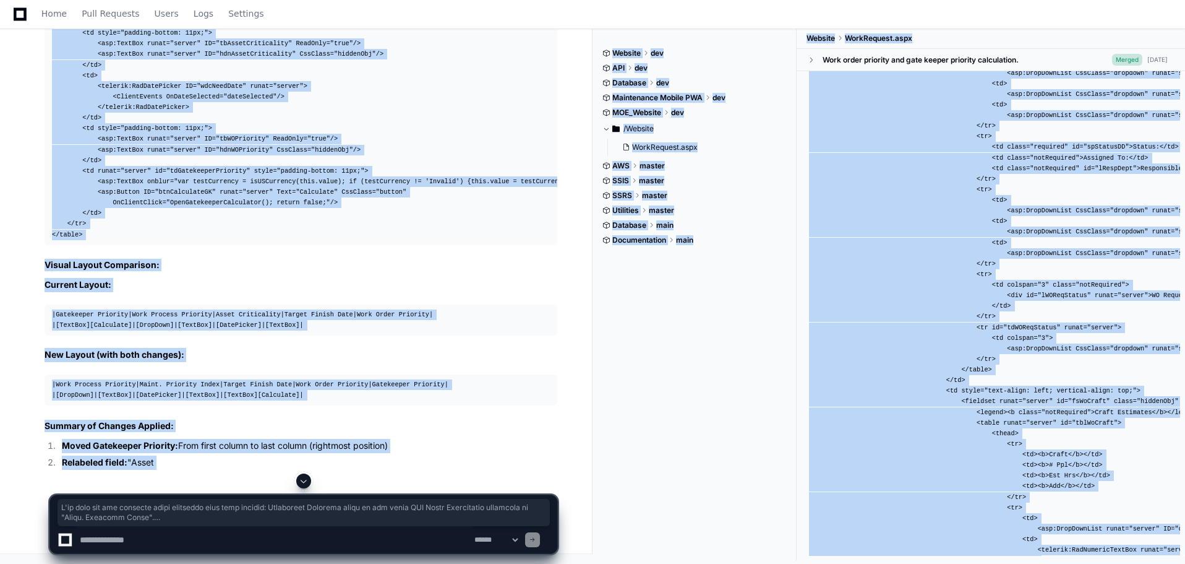
click at [307, 478] on span at bounding box center [304, 481] width 10 height 10
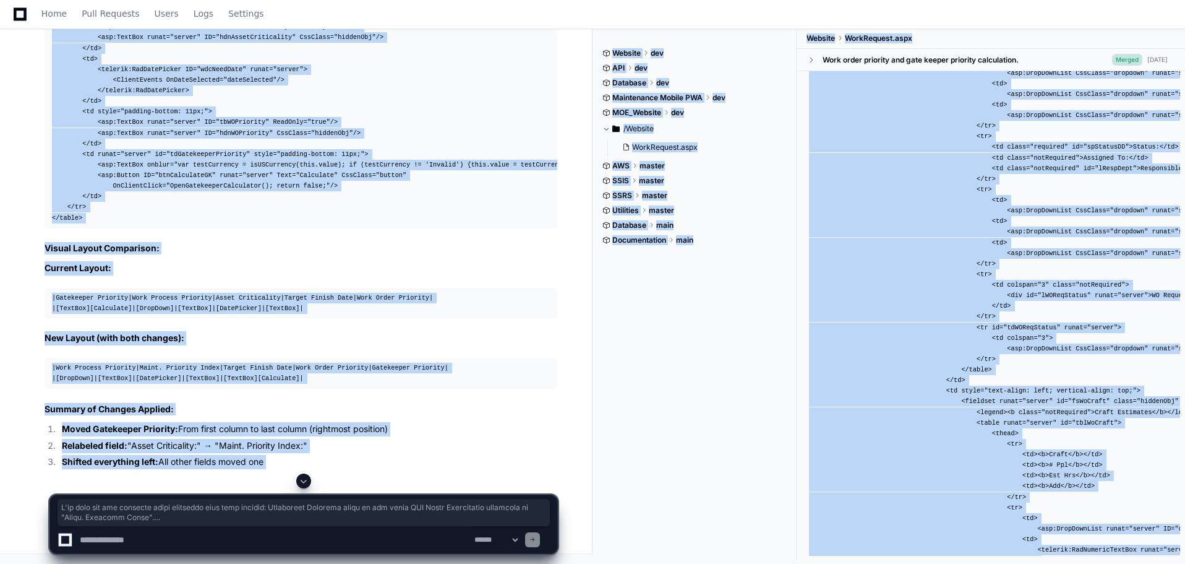
click at [307, 478] on span at bounding box center [304, 481] width 10 height 10
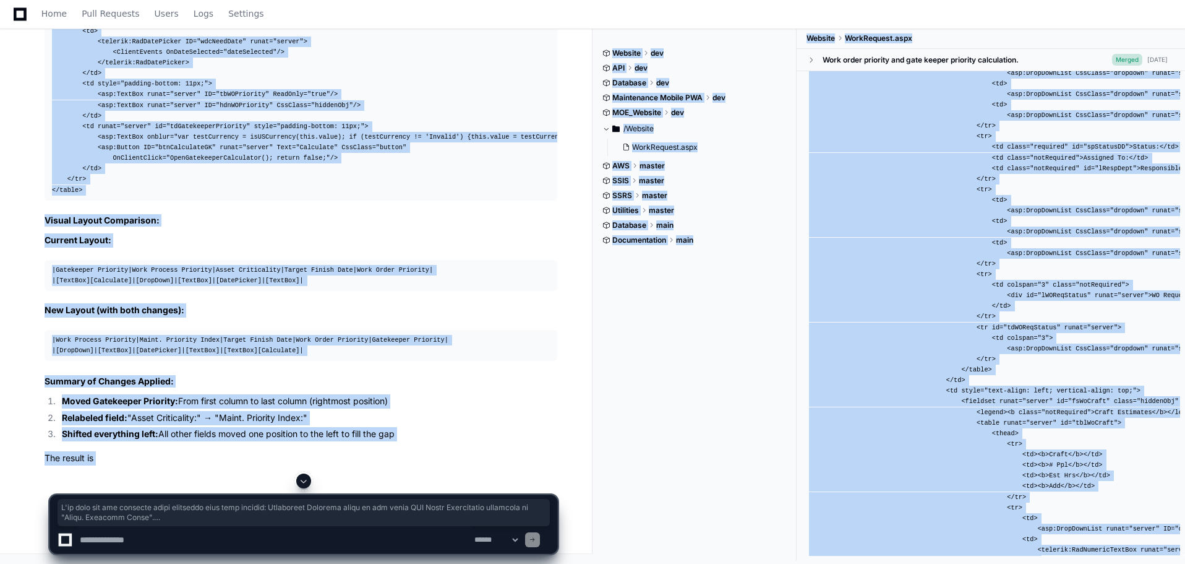
click at [307, 478] on app-app-chat-input "**********" at bounding box center [303, 513] width 509 height 80
click at [307, 478] on span at bounding box center [304, 481] width 10 height 10
click at [307, 478] on app-app-chat-input "**********" at bounding box center [303, 513] width 509 height 80
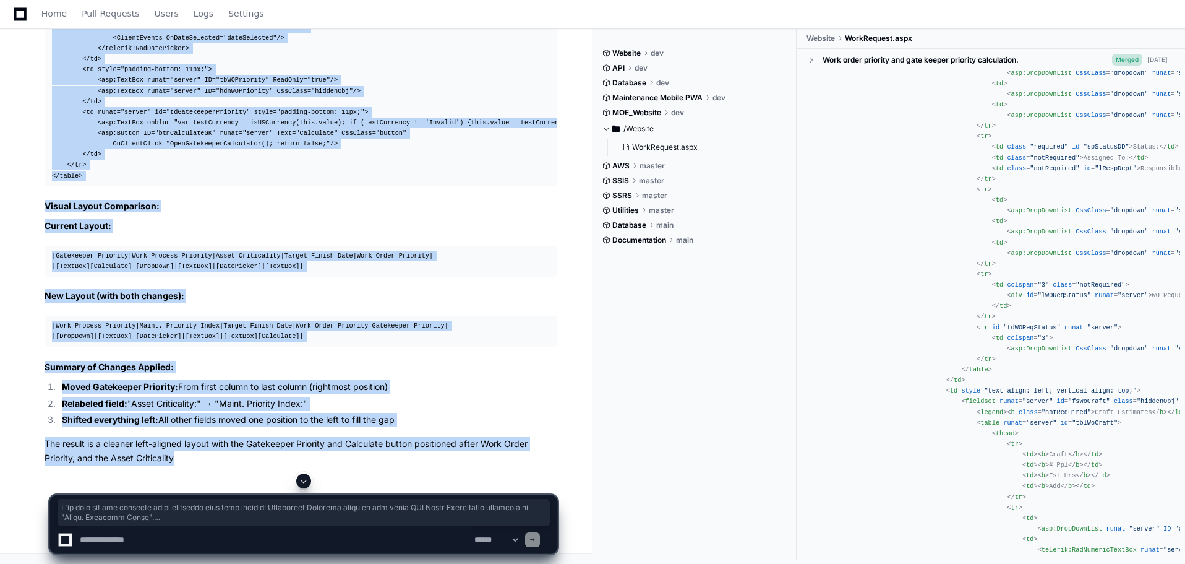
click at [307, 478] on span at bounding box center [304, 481] width 10 height 10
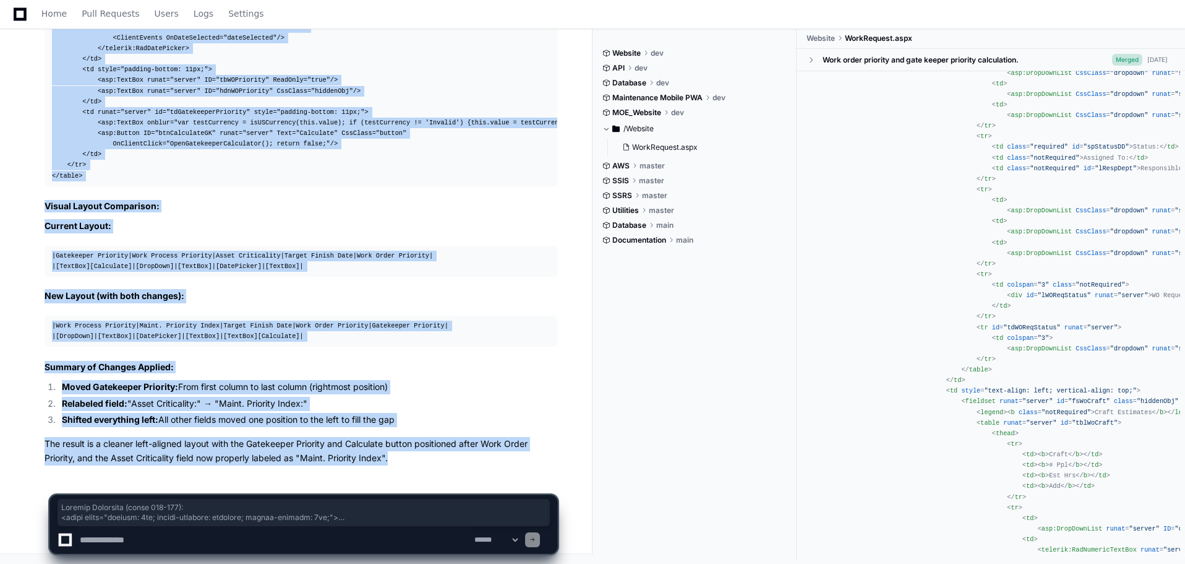
drag, startPoint x: 44, startPoint y: 276, endPoint x: 397, endPoint y: 460, distance: 398.2
copy article "Current Structure (lines 150-182): < table style = "padding: 1px; border-collap…"
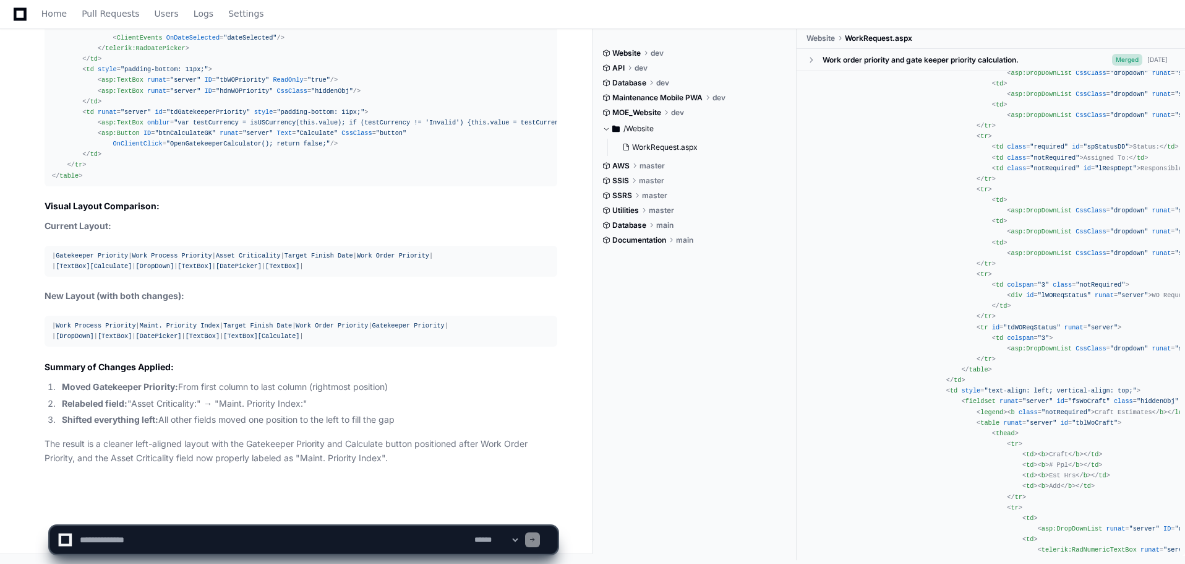
click at [117, 533] on textarea at bounding box center [274, 539] width 395 height 27
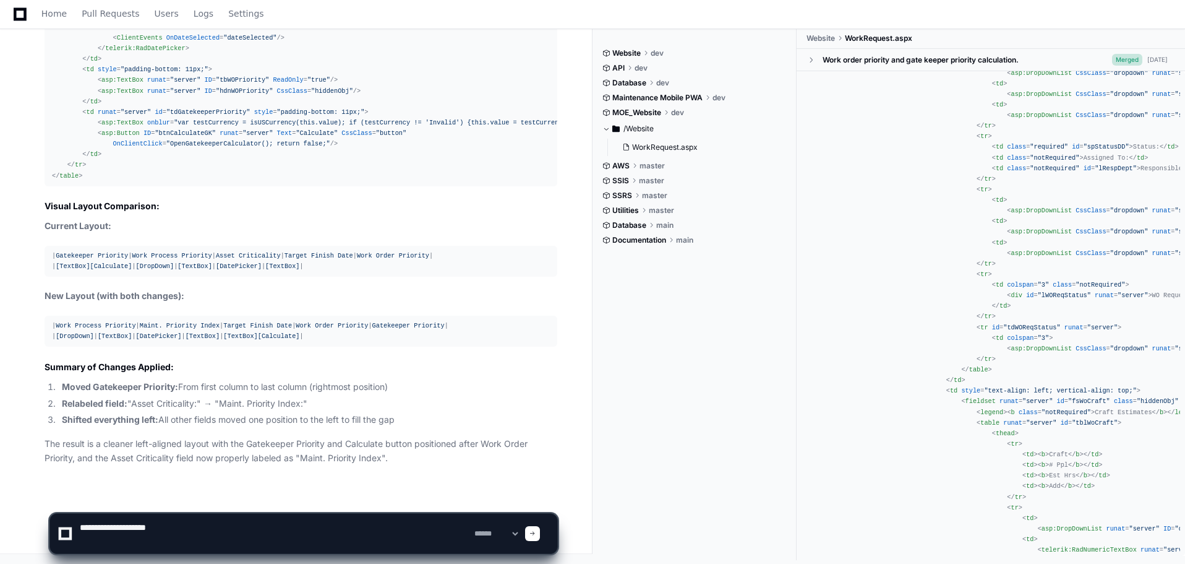
paste textarea "**********"
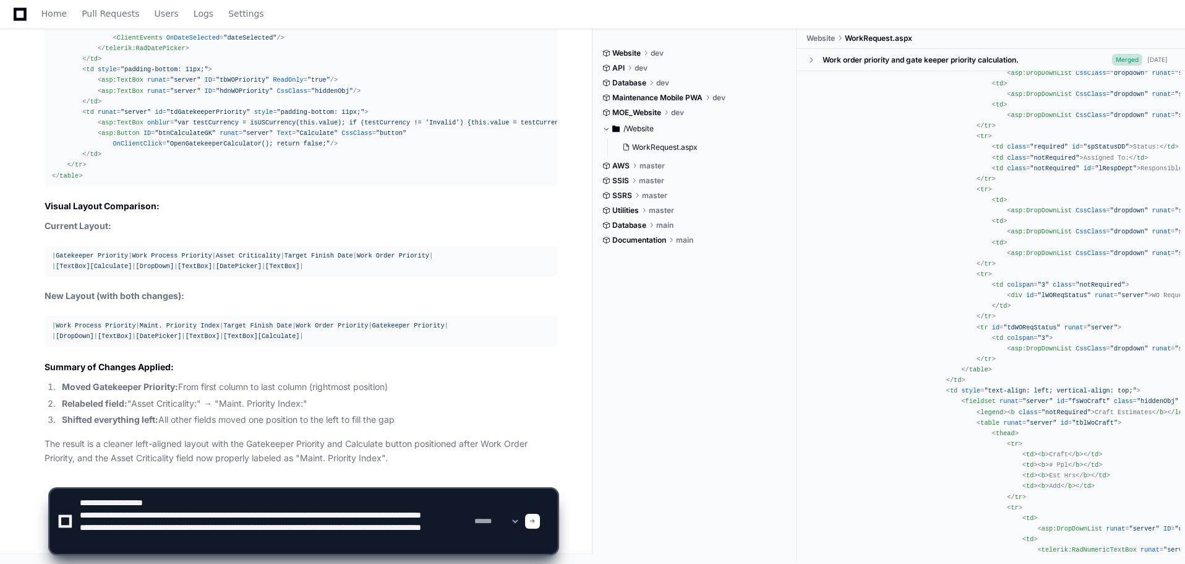
scroll to position [4, 0]
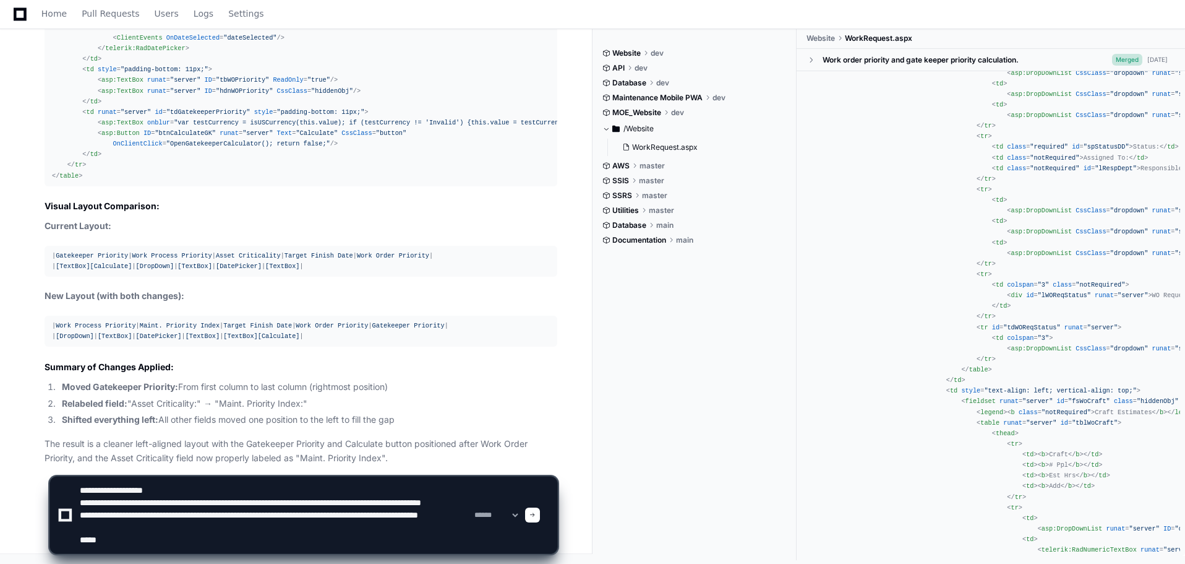
drag, startPoint x: 270, startPoint y: 497, endPoint x: 330, endPoint y: 497, distance: 60.6
click at [330, 497] on textarea at bounding box center [274, 514] width 395 height 77
drag, startPoint x: 331, startPoint y: 499, endPoint x: 270, endPoint y: 504, distance: 61.5
click at [270, 504] on textarea at bounding box center [274, 514] width 395 height 77
click at [136, 546] on textarea at bounding box center [274, 514] width 395 height 77
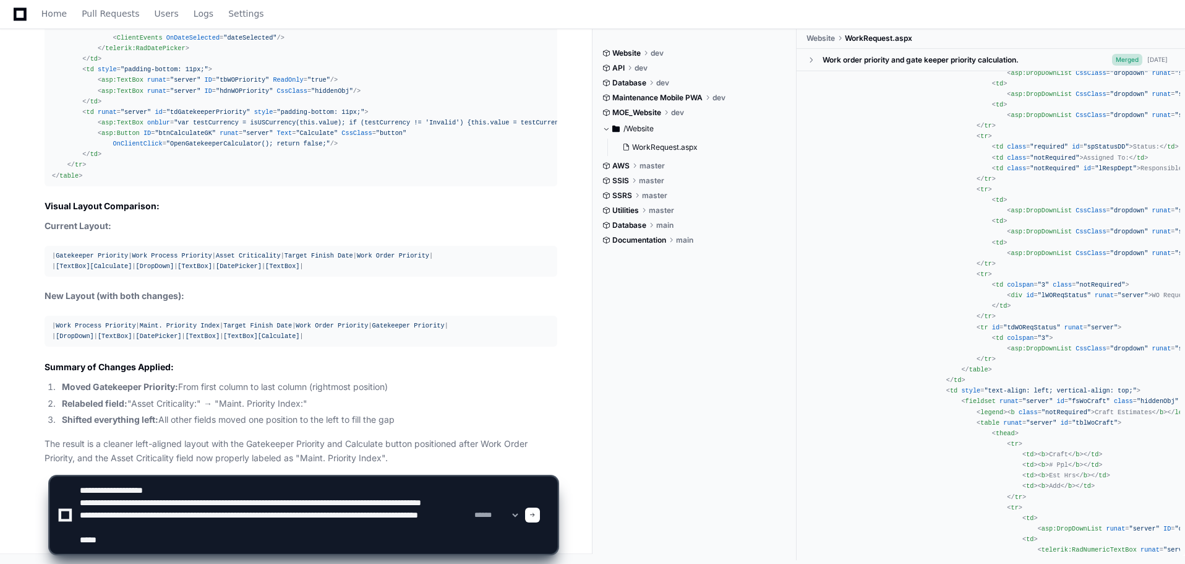
paste textarea "**********"
click at [235, 546] on textarea at bounding box center [274, 514] width 395 height 77
paste textarea "**********"
type textarea "**********"
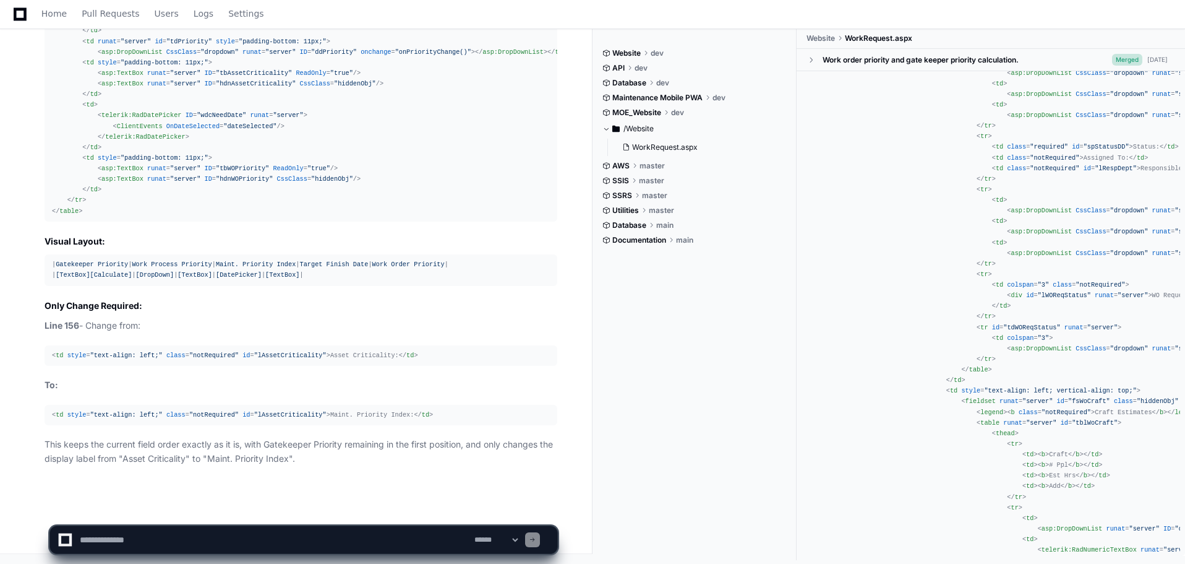
scroll to position [9814, 0]
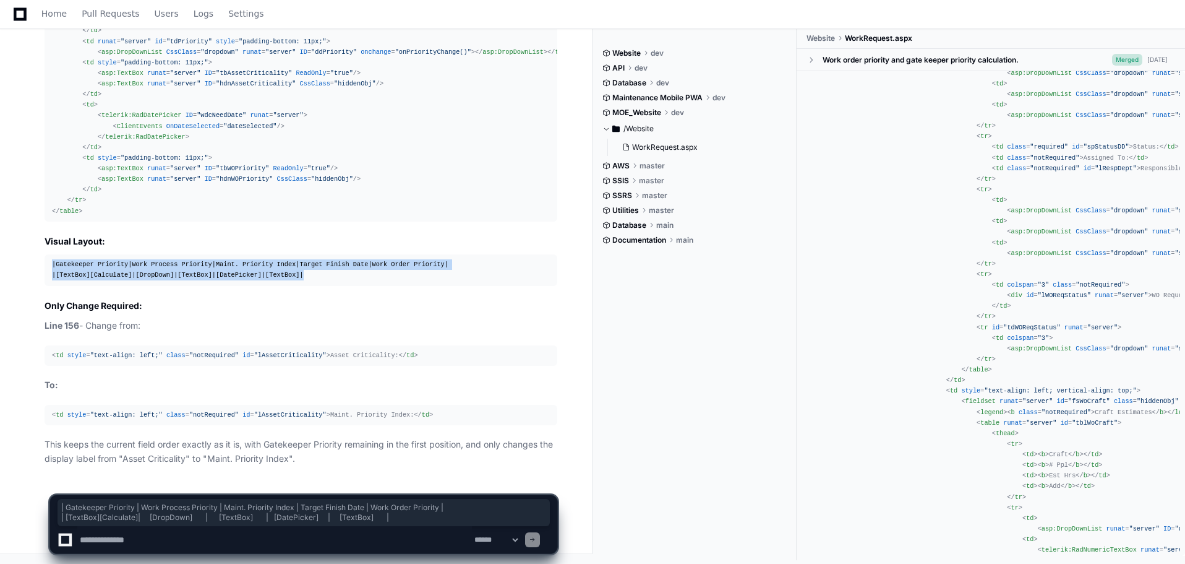
drag, startPoint x: 51, startPoint y: 262, endPoint x: 518, endPoint y: 275, distance: 467.2
click at [518, 275] on pre "| Gatekeeper Priority | Work Process Priority | Maint. Priority Index | Target …" at bounding box center [301, 269] width 513 height 31
copy div "| Gatekeeper Priority | Work Process Priority | Maint. Priority Index | Target …"
